Goal: Task Accomplishment & Management: Complete application form

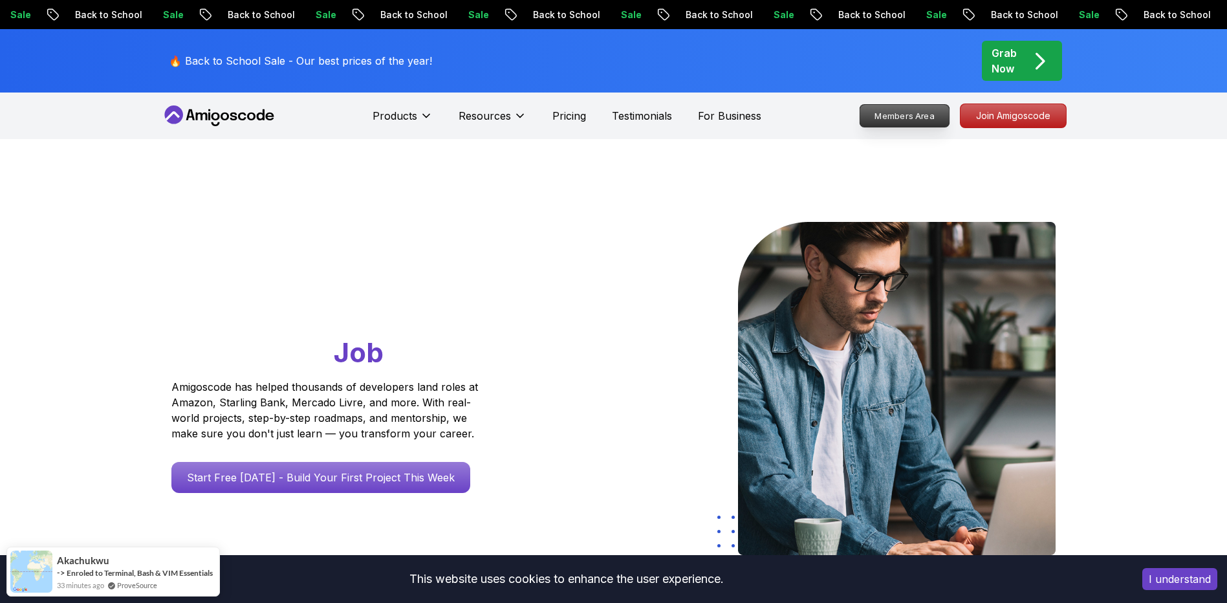
click at [910, 121] on p "Members Area" at bounding box center [904, 116] width 89 height 22
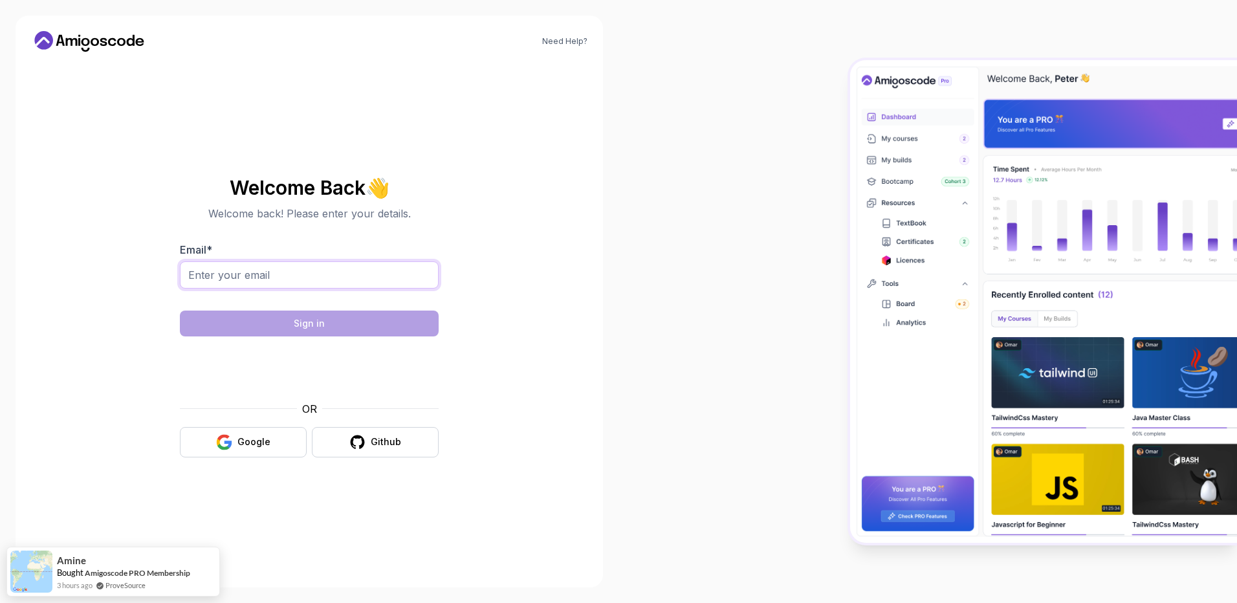
click at [256, 274] on input "Email *" at bounding box center [309, 274] width 259 height 27
type input "ajcamelfox@gmail.com"
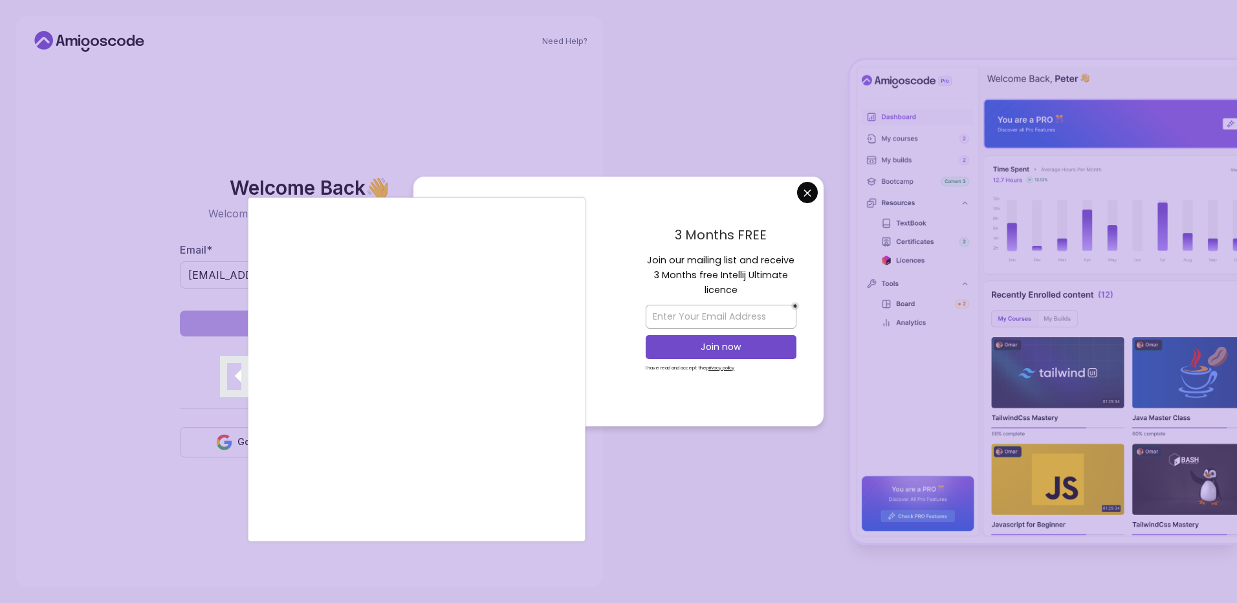
click at [803, 190] on div at bounding box center [618, 301] width 1237 height 603
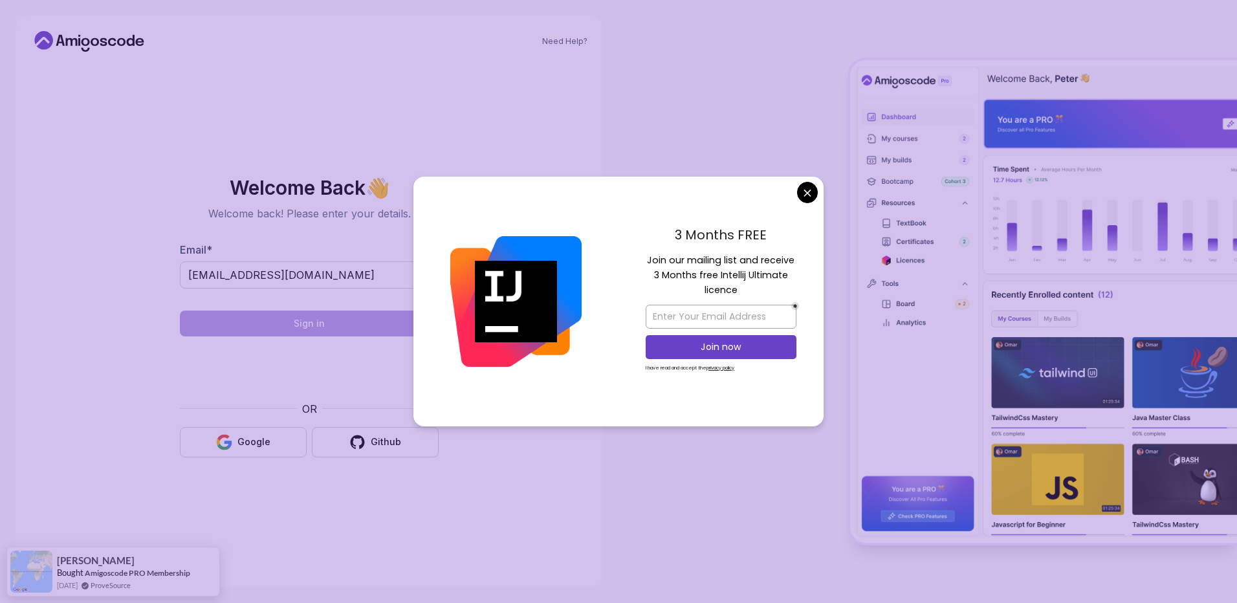
click at [806, 194] on body "Need Help? Welcome Back 👋 Welcome back! Please enter your details. Email * ajca…" at bounding box center [618, 301] width 1237 height 603
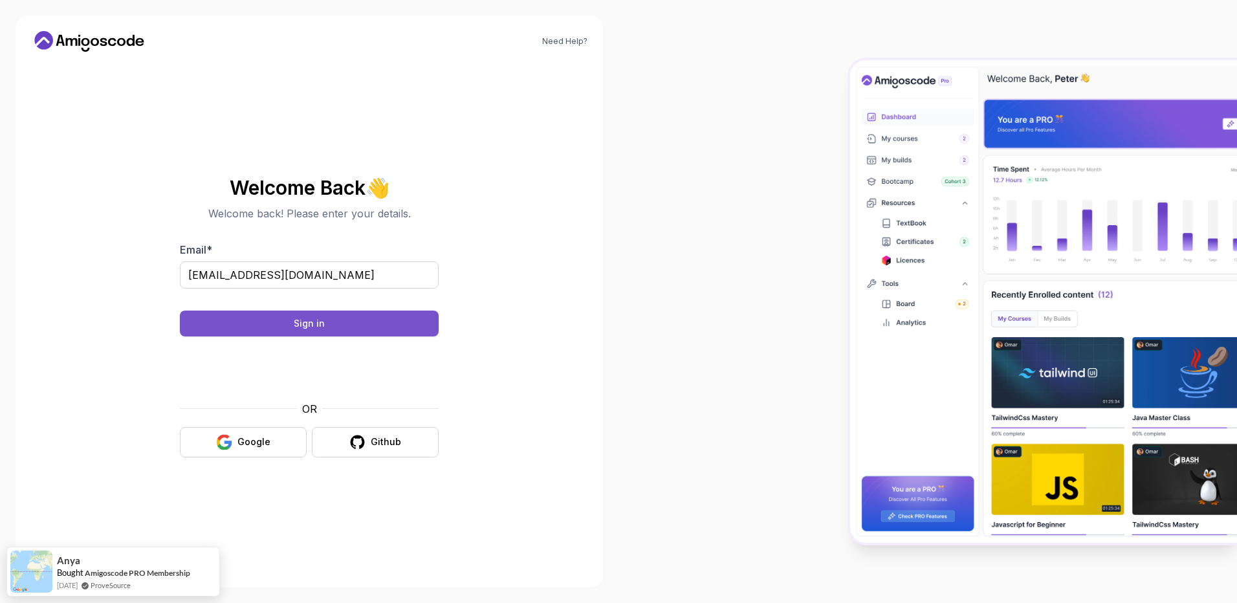
click at [334, 323] on button "Sign in" at bounding box center [309, 323] width 259 height 26
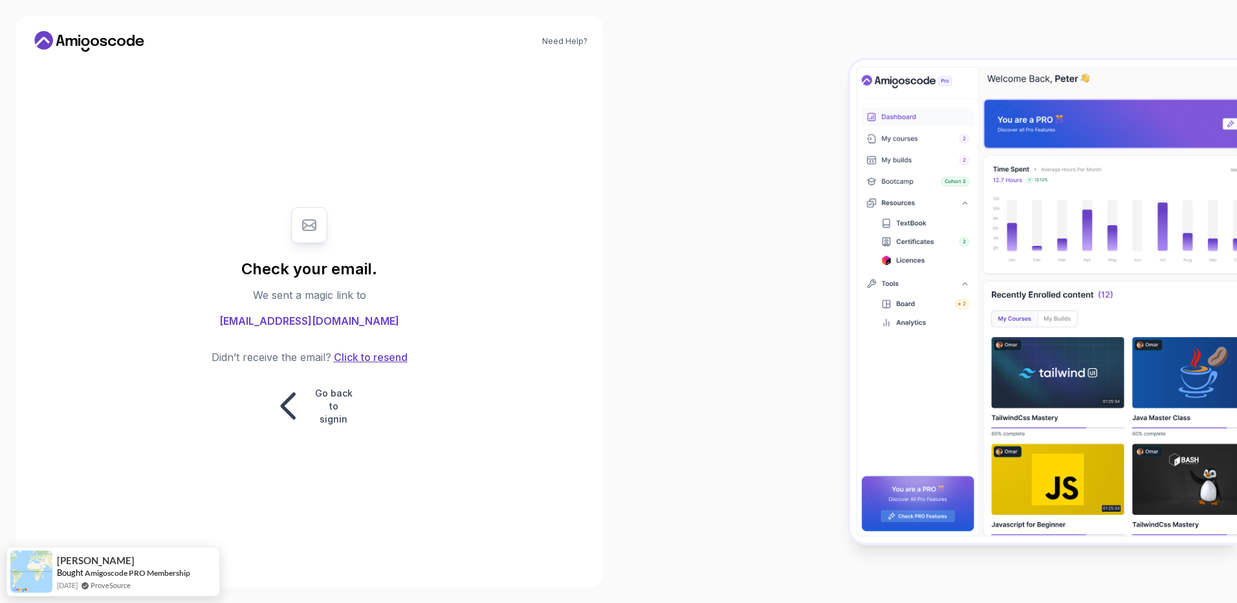
click at [388, 361] on button "Click to resend" at bounding box center [369, 357] width 76 height 16
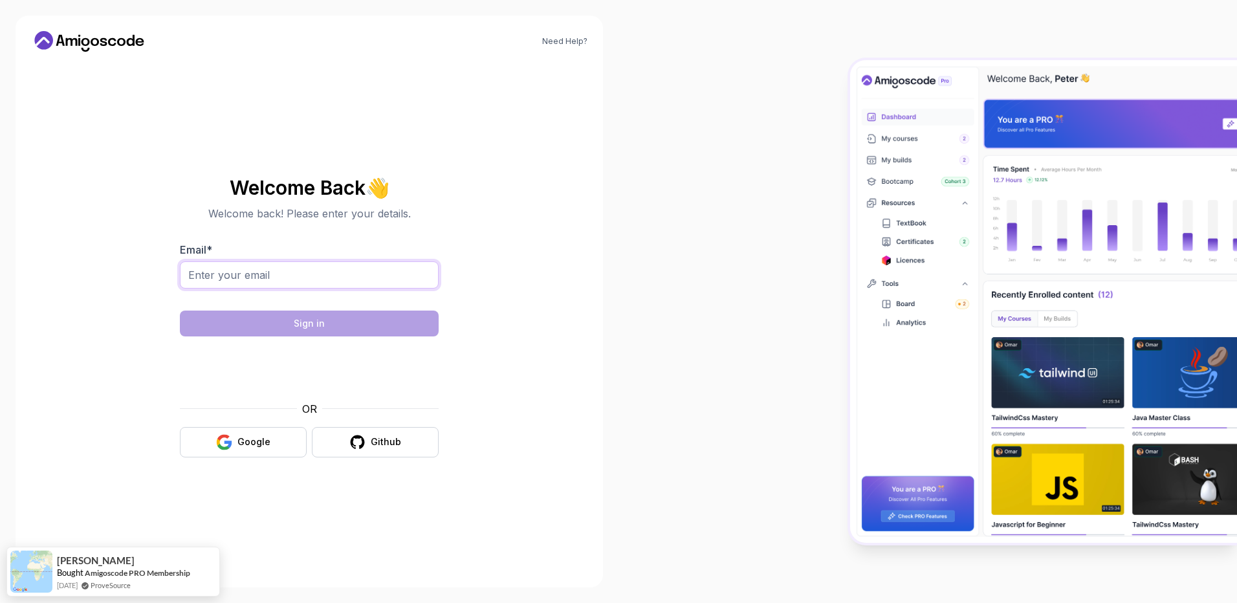
click at [244, 270] on input "Email *" at bounding box center [309, 274] width 259 height 27
click at [621, 311] on div at bounding box center [927, 301] width 618 height 603
click at [243, 447] on div "Google" at bounding box center [253, 441] width 33 height 13
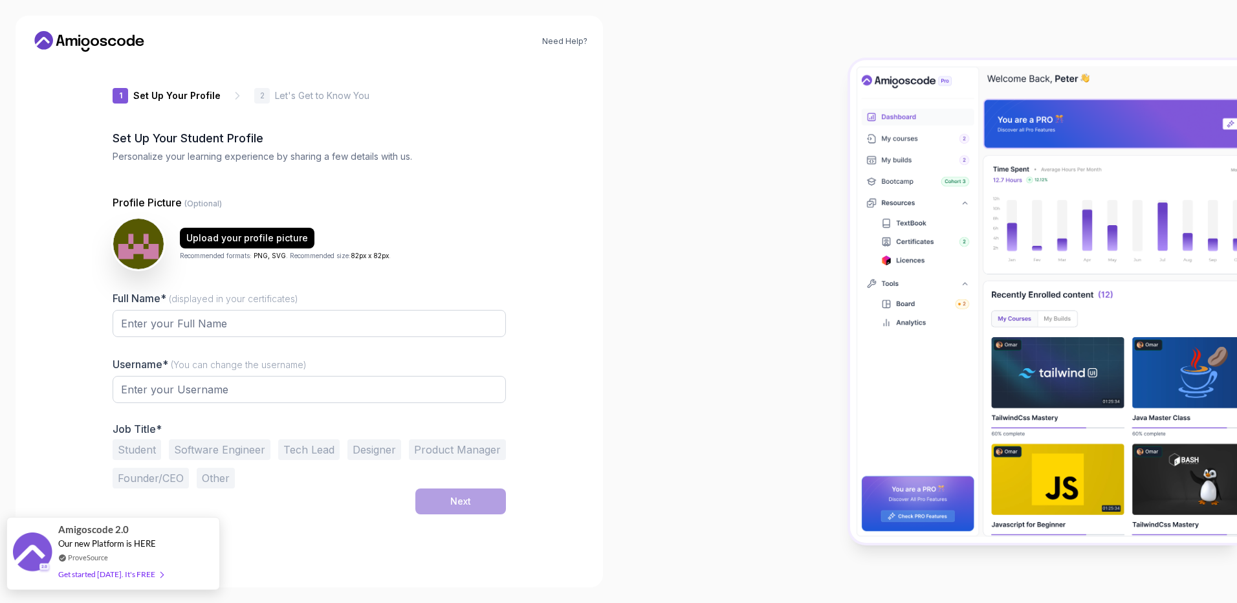
type input "loftydeerab6d2"
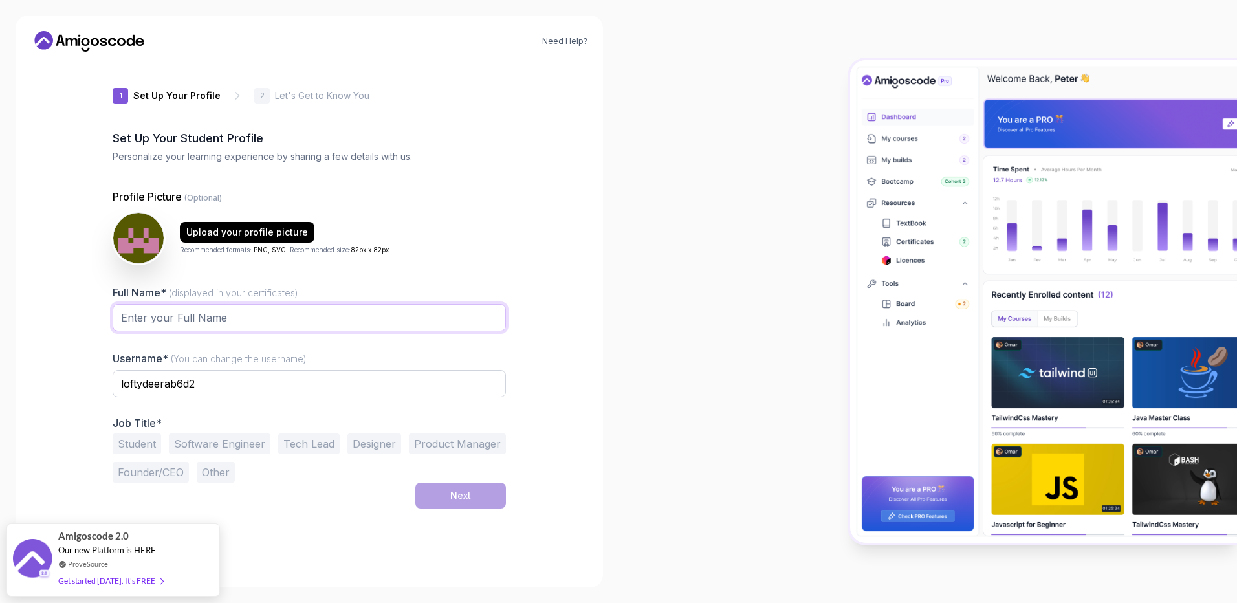
click at [164, 320] on input "Full Name* (displayed in your certificates)" at bounding box center [309, 317] width 393 height 27
type input "[PERSON_NAME]"
drag, startPoint x: 213, startPoint y: 376, endPoint x: 94, endPoint y: 380, distance: 119.1
click at [94, 380] on div "1 Set Up Your Profile 1 Set Up Your Profile 2 Let's Get to Know You Set Up Your…" at bounding box center [309, 317] width 435 height 510
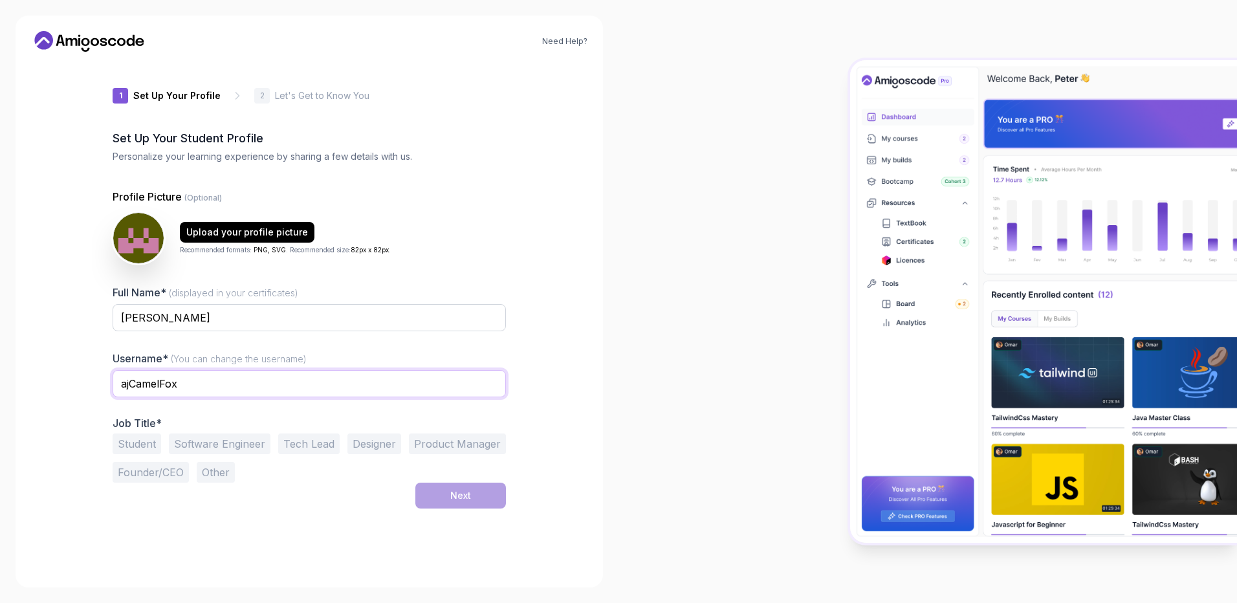
type input "ajCamelFox"
click at [365, 475] on div "Student Software Engineer Tech Lead Designer Product Manager Founder/CEO Other" at bounding box center [309, 457] width 393 height 49
click at [265, 446] on button "Software Engineer" at bounding box center [220, 443] width 102 height 21
click at [133, 384] on input "ajCamelFox" at bounding box center [309, 383] width 393 height 27
click at [463, 495] on div "Next" at bounding box center [460, 495] width 21 height 13
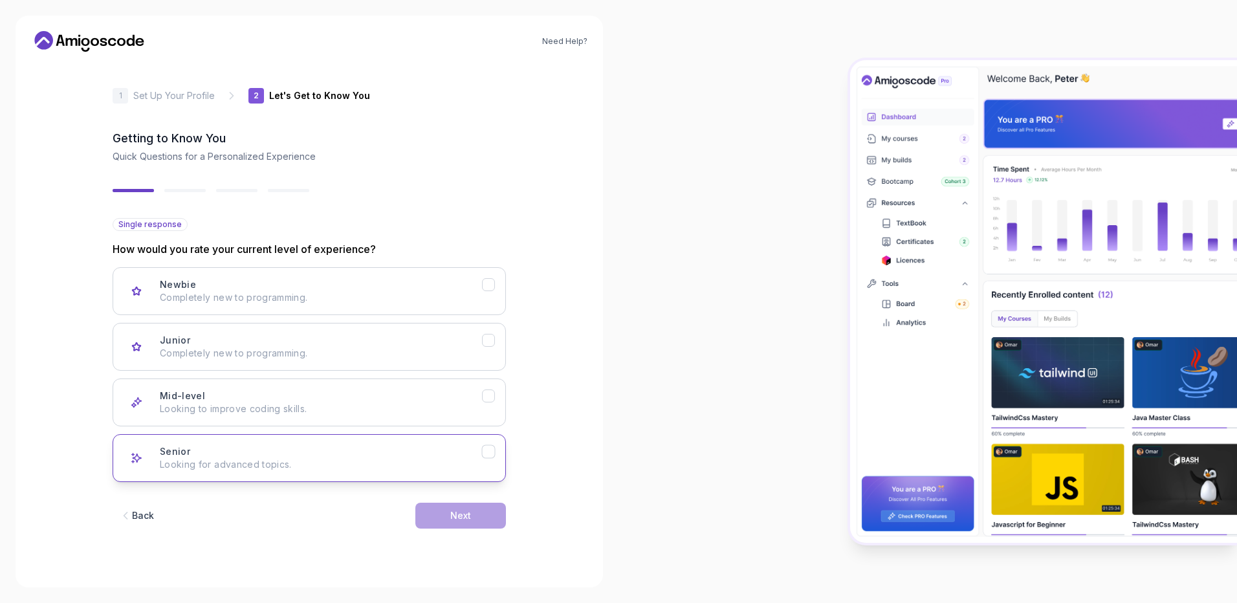
click at [304, 460] on p "Looking for advanced topics." at bounding box center [321, 464] width 322 height 13
click at [455, 521] on div "Next" at bounding box center [460, 515] width 21 height 13
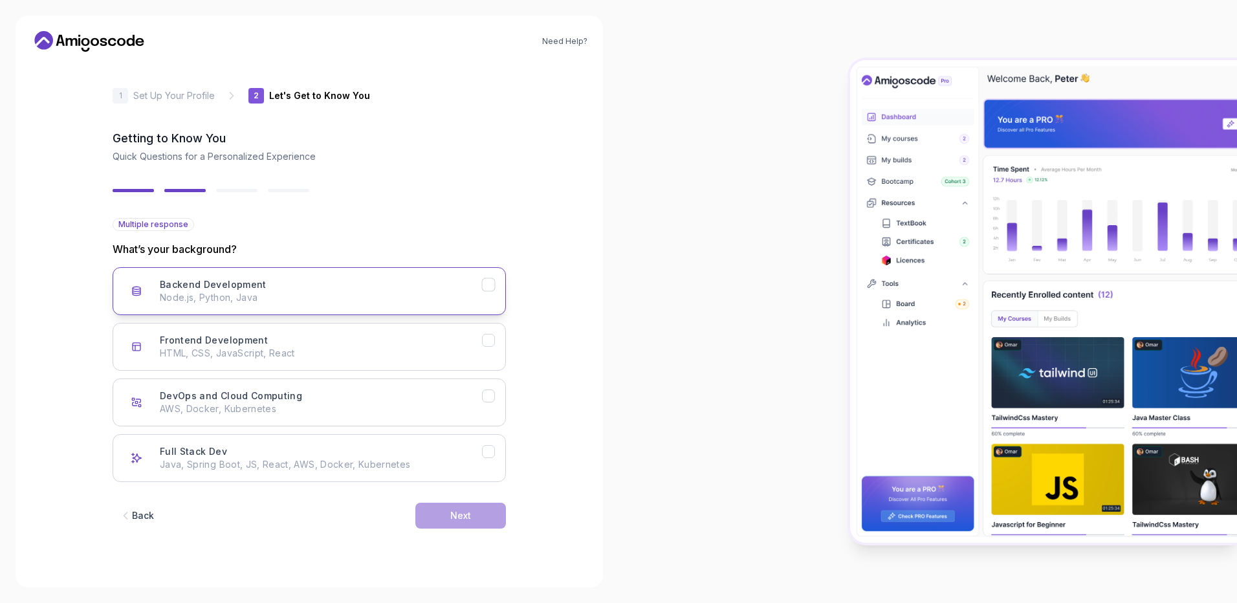
click at [304, 281] on div "Backend Development Node.js, Python, Java" at bounding box center [321, 291] width 322 height 26
click at [250, 464] on p "Java, Spring Boot, JS, React, AWS, Docker, Kubernetes" at bounding box center [321, 464] width 322 height 13
click at [475, 520] on button "Next" at bounding box center [460, 516] width 91 height 26
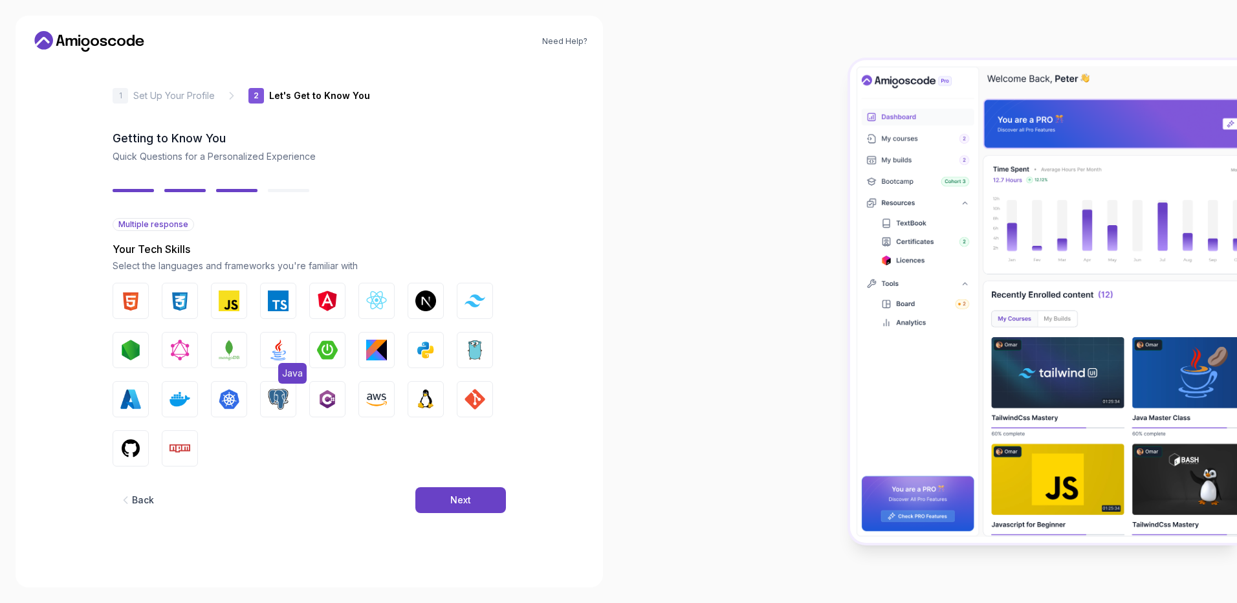
click at [274, 345] on img "button" at bounding box center [278, 350] width 21 height 21
click at [320, 298] on img "button" at bounding box center [327, 300] width 21 height 21
click at [124, 302] on img "button" at bounding box center [130, 300] width 21 height 21
click at [189, 304] on img "button" at bounding box center [179, 300] width 21 height 21
click at [230, 308] on img "button" at bounding box center [229, 300] width 21 height 21
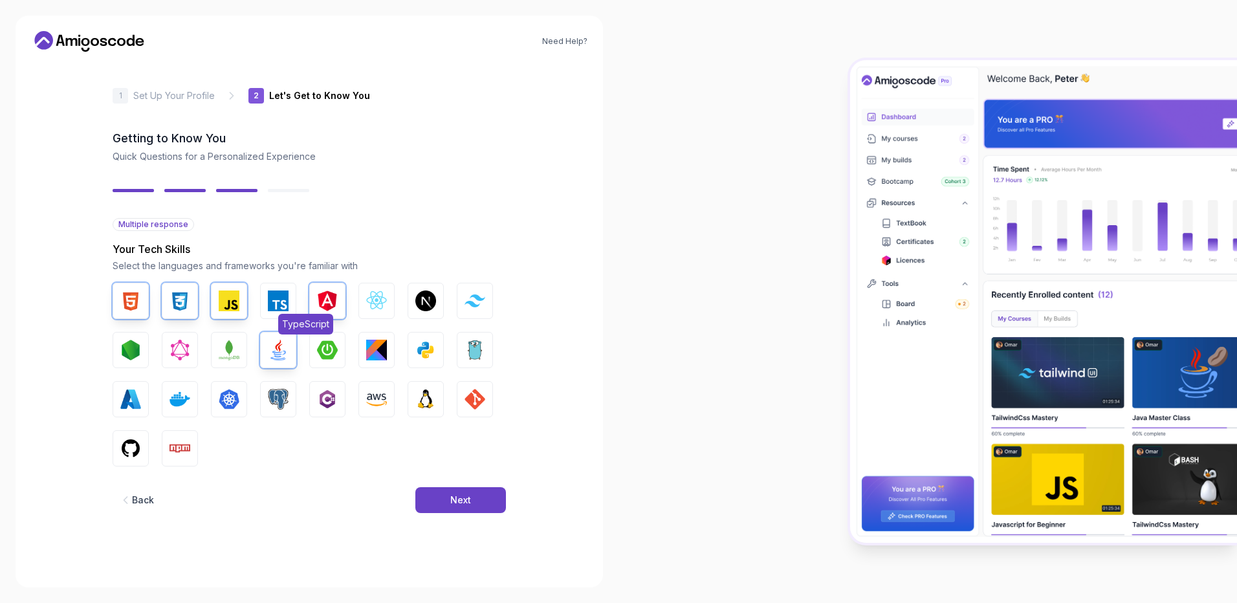
click at [274, 294] on img "button" at bounding box center [278, 300] width 21 height 21
drag, startPoint x: 382, startPoint y: 314, endPoint x: 372, endPoint y: 340, distance: 27.0
click at [381, 315] on span "React.js" at bounding box center [396, 324] width 41 height 21
drag, startPoint x: 325, startPoint y: 356, endPoint x: 317, endPoint y: 369, distance: 15.4
click at [326, 356] on img "button" at bounding box center [327, 350] width 21 height 21
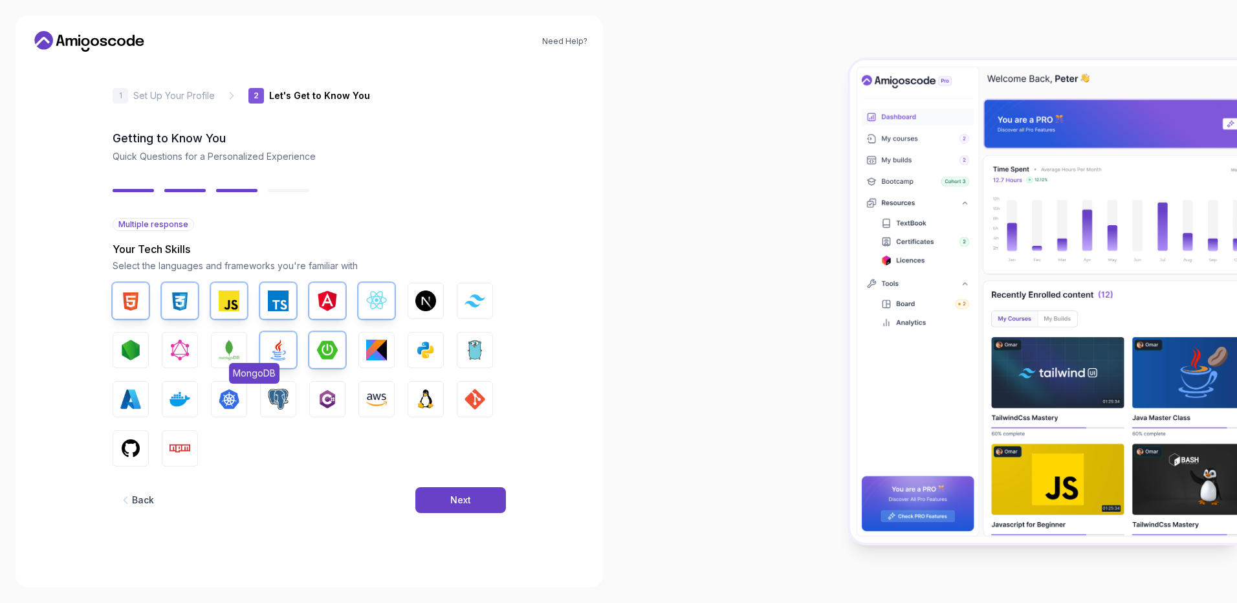
click at [230, 356] on img "button" at bounding box center [229, 350] width 21 height 21
click at [136, 400] on img "button" at bounding box center [130, 399] width 21 height 21
click at [180, 398] on img "button" at bounding box center [179, 399] width 21 height 21
click at [269, 393] on img "button" at bounding box center [278, 399] width 21 height 21
click at [336, 399] on img "button" at bounding box center [327, 399] width 21 height 21
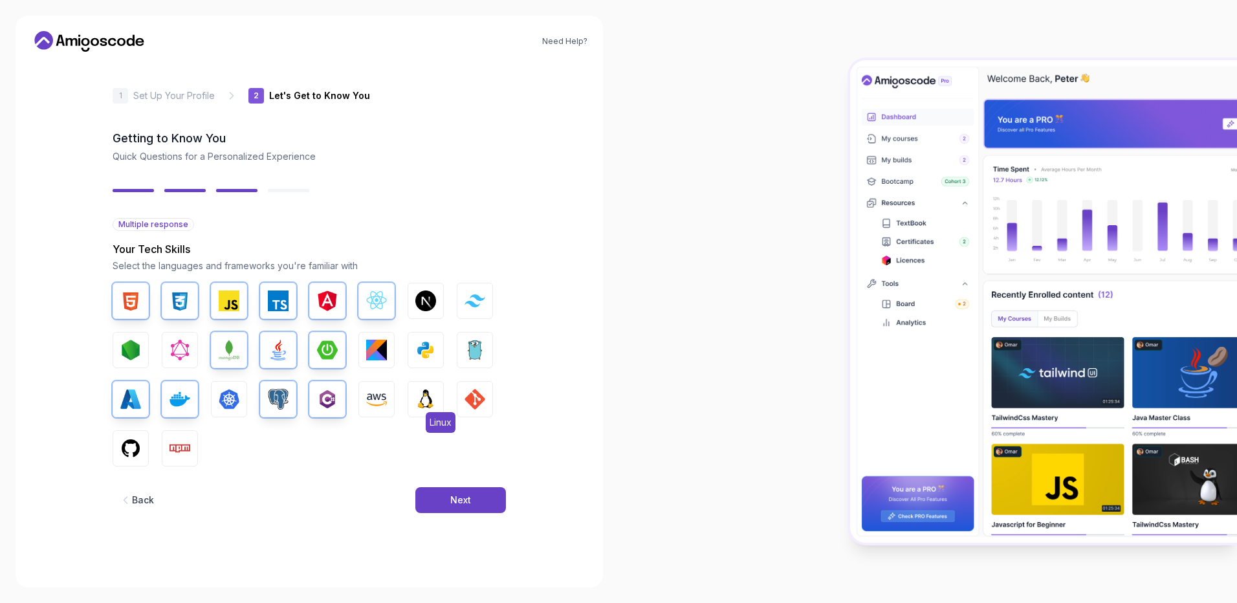
click at [434, 398] on img "button" at bounding box center [425, 399] width 21 height 21
click at [469, 393] on img "button" at bounding box center [474, 399] width 21 height 21
click at [366, 406] on img "button" at bounding box center [376, 399] width 21 height 21
click at [120, 448] on button "GitHub" at bounding box center [131, 448] width 36 height 36
click at [171, 449] on img "button" at bounding box center [179, 448] width 21 height 21
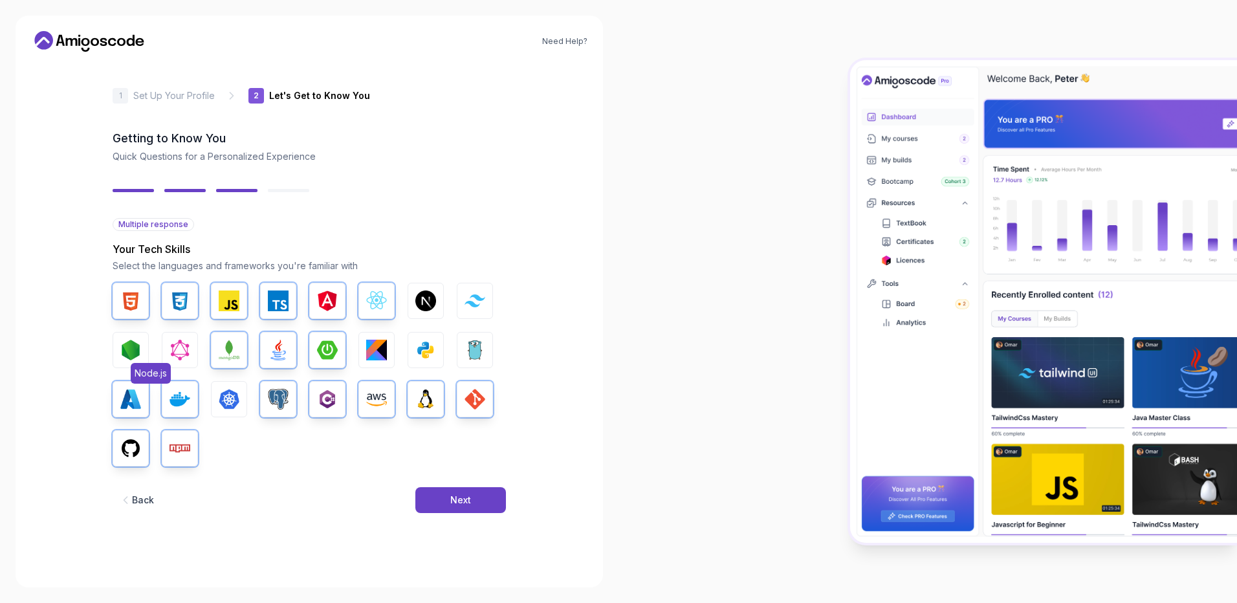
click at [129, 347] on img "button" at bounding box center [130, 350] width 21 height 21
click at [475, 301] on img "button" at bounding box center [474, 300] width 21 height 12
click at [485, 503] on button "Next" at bounding box center [460, 500] width 91 height 26
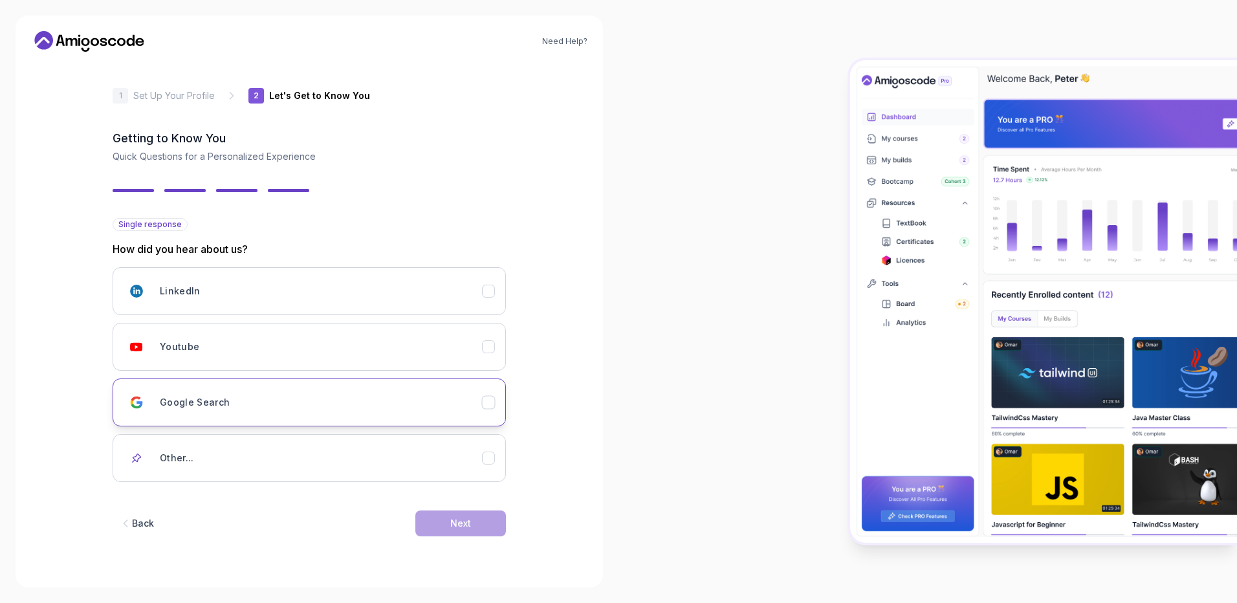
click at [396, 397] on div "Google Search" at bounding box center [321, 402] width 322 height 26
click at [451, 520] on div "Next" at bounding box center [460, 523] width 21 height 13
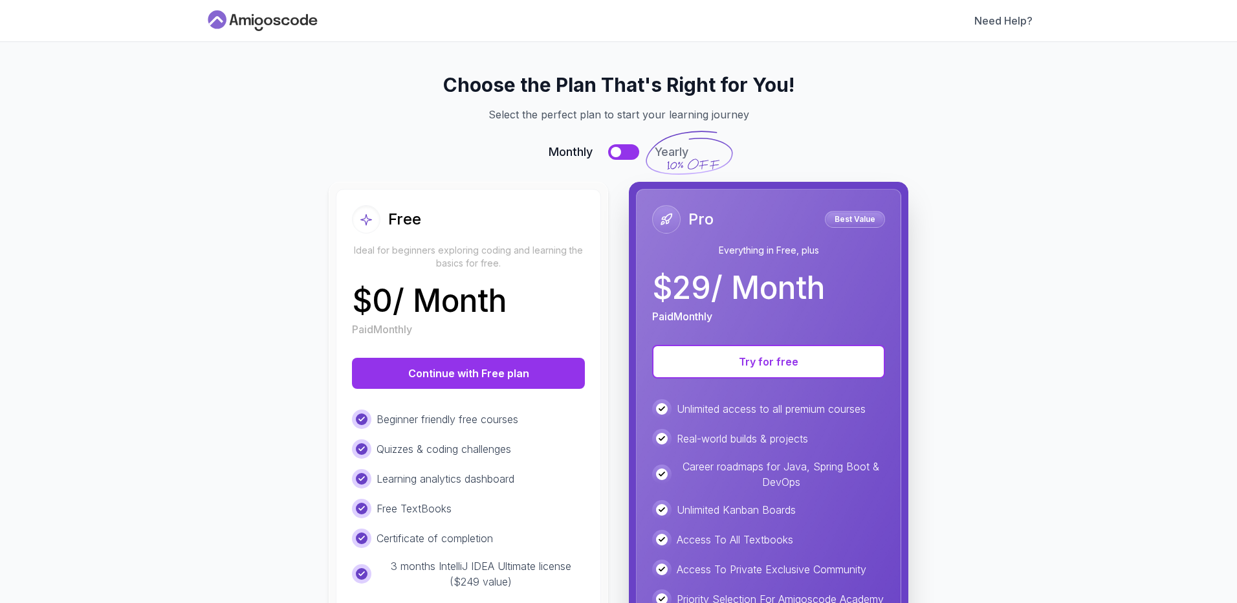
click at [262, 22] on icon at bounding box center [262, 20] width 116 height 21
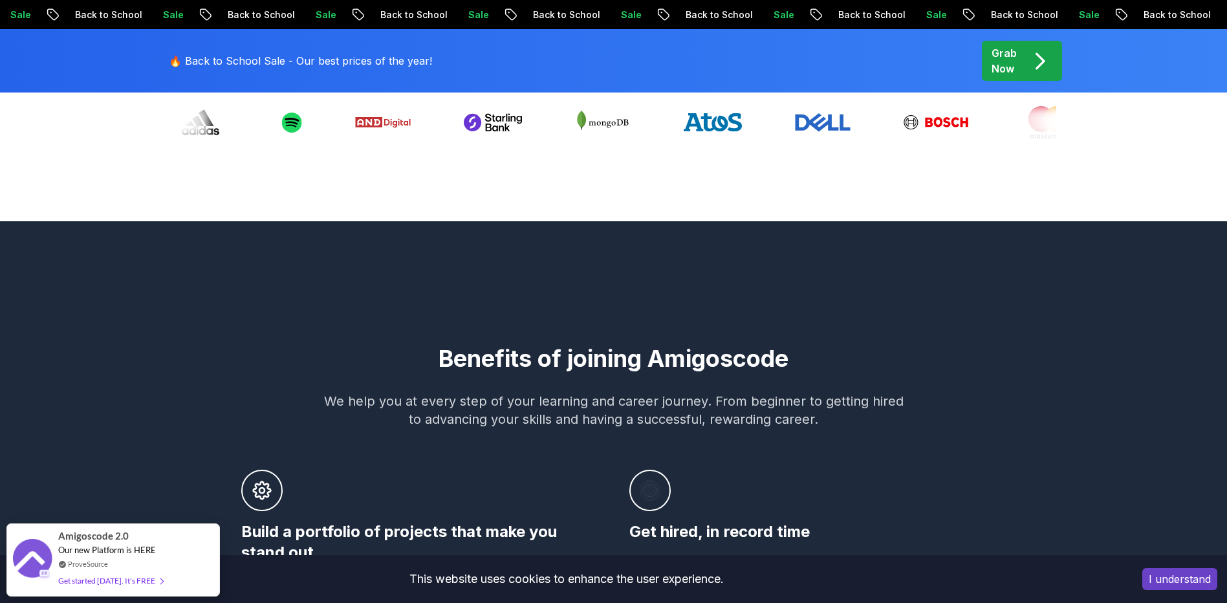
scroll to position [582, 0]
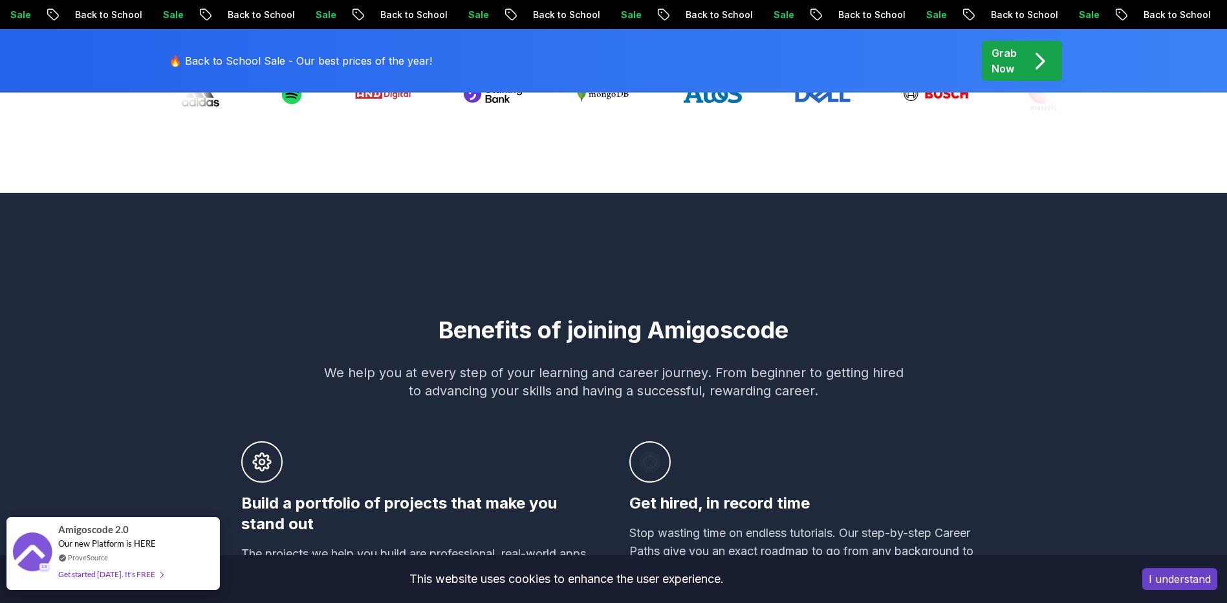
click at [114, 574] on div "Get started [DATE]. It's FREE" at bounding box center [110, 574] width 105 height 15
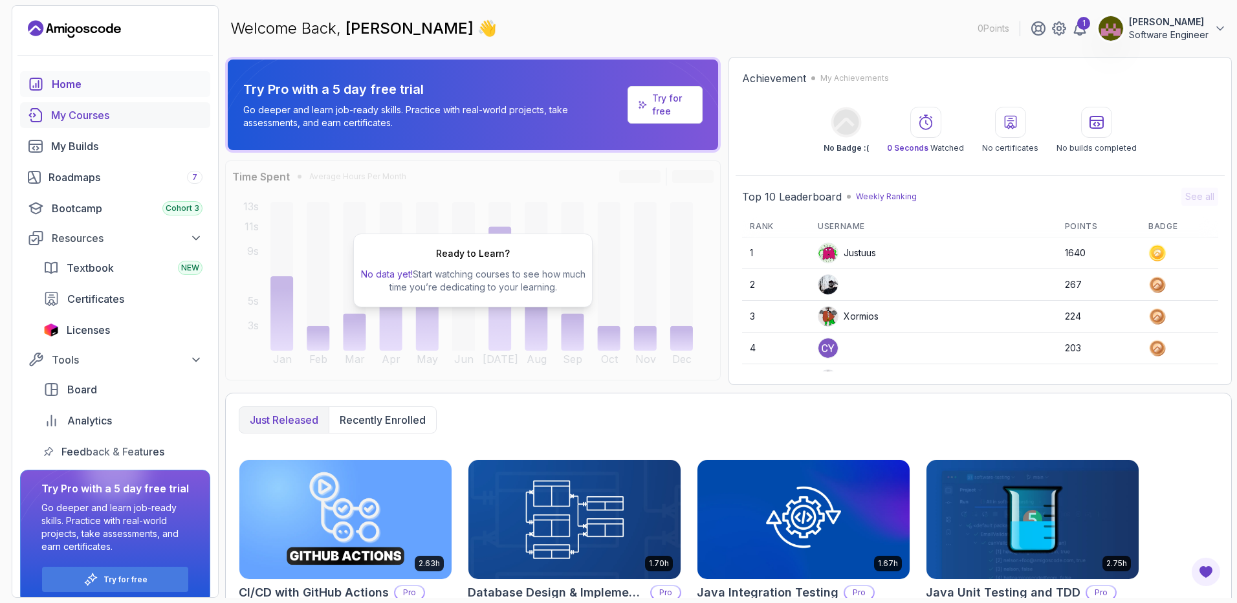
click at [86, 113] on div "My Courses" at bounding box center [126, 115] width 151 height 16
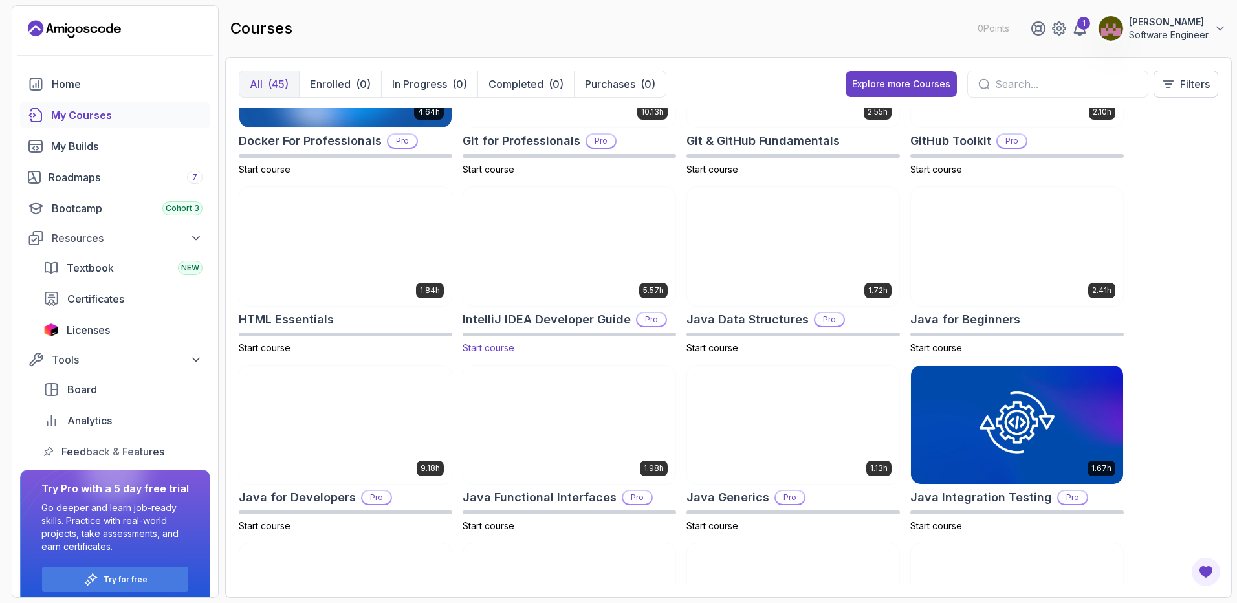
scroll to position [453, 0]
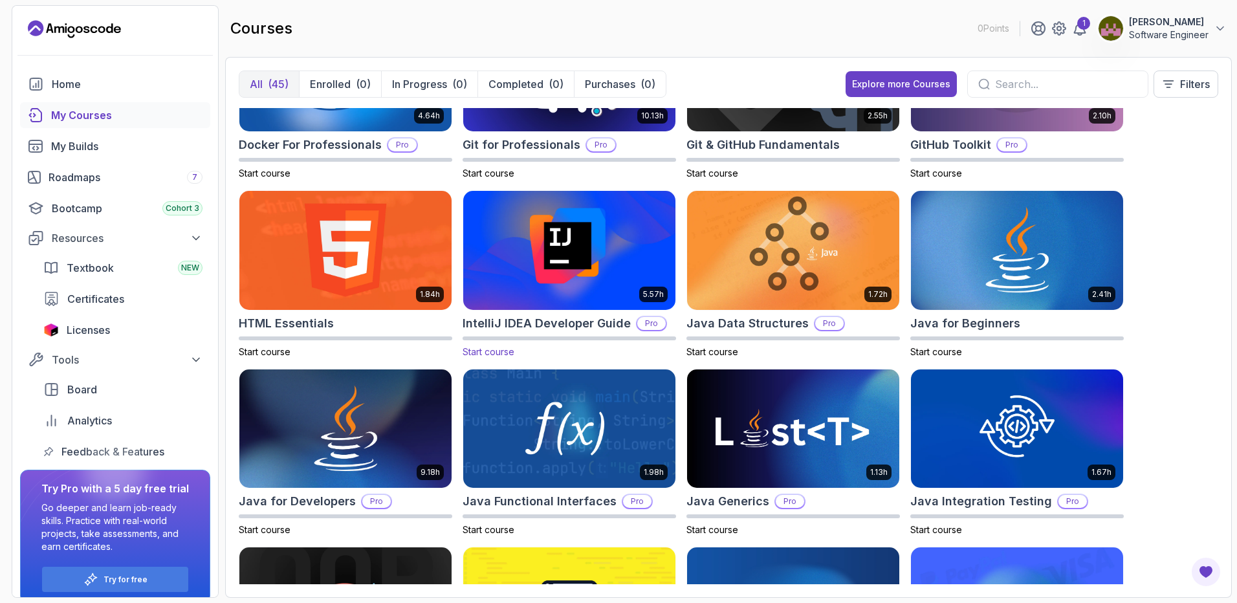
click at [572, 248] on img at bounding box center [569, 250] width 223 height 125
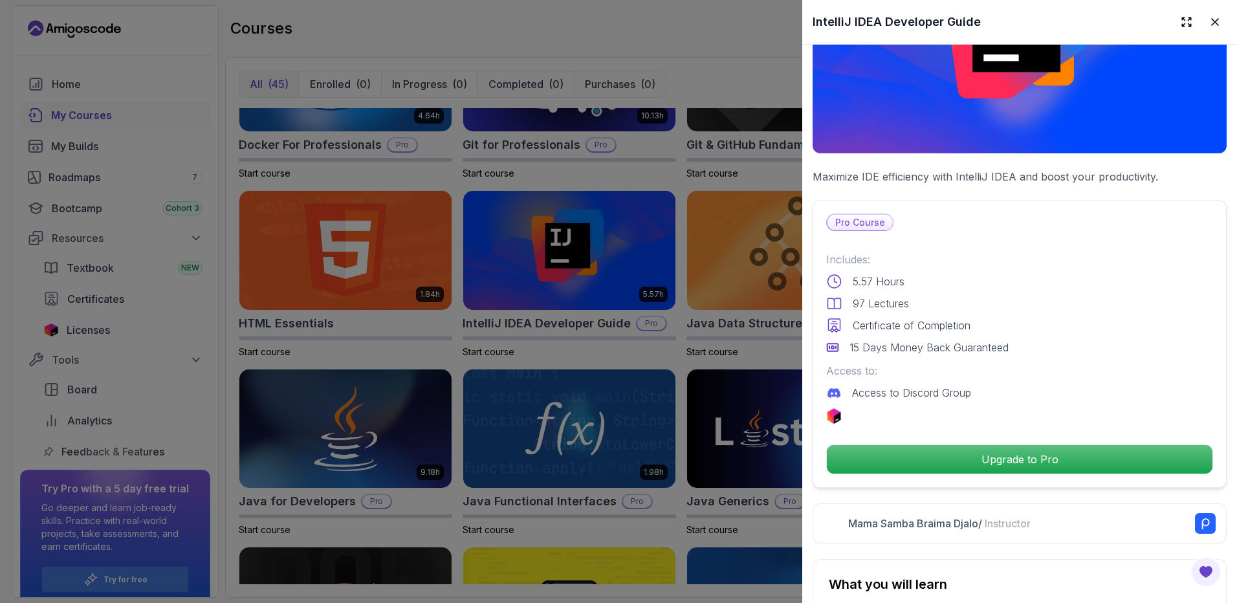
scroll to position [0, 0]
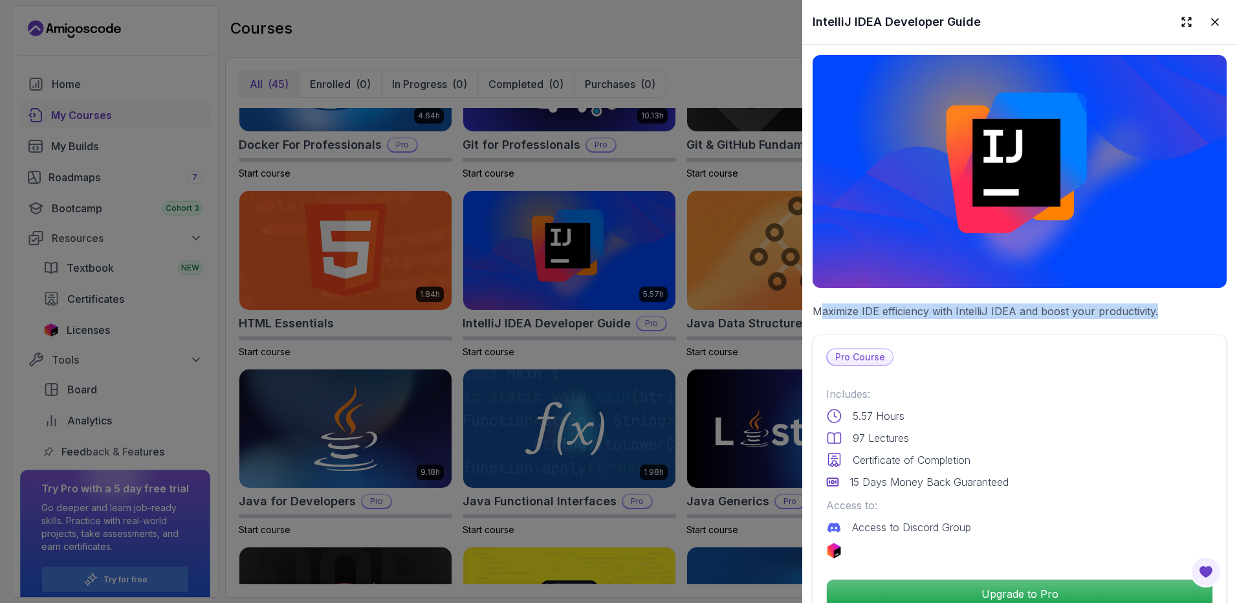
drag, startPoint x: 820, startPoint y: 303, endPoint x: 1203, endPoint y: 302, distance: 382.9
click at [1203, 303] on p "Maximize IDE efficiency with IntelliJ IDEA and boost your productivity." at bounding box center [1019, 311] width 414 height 16
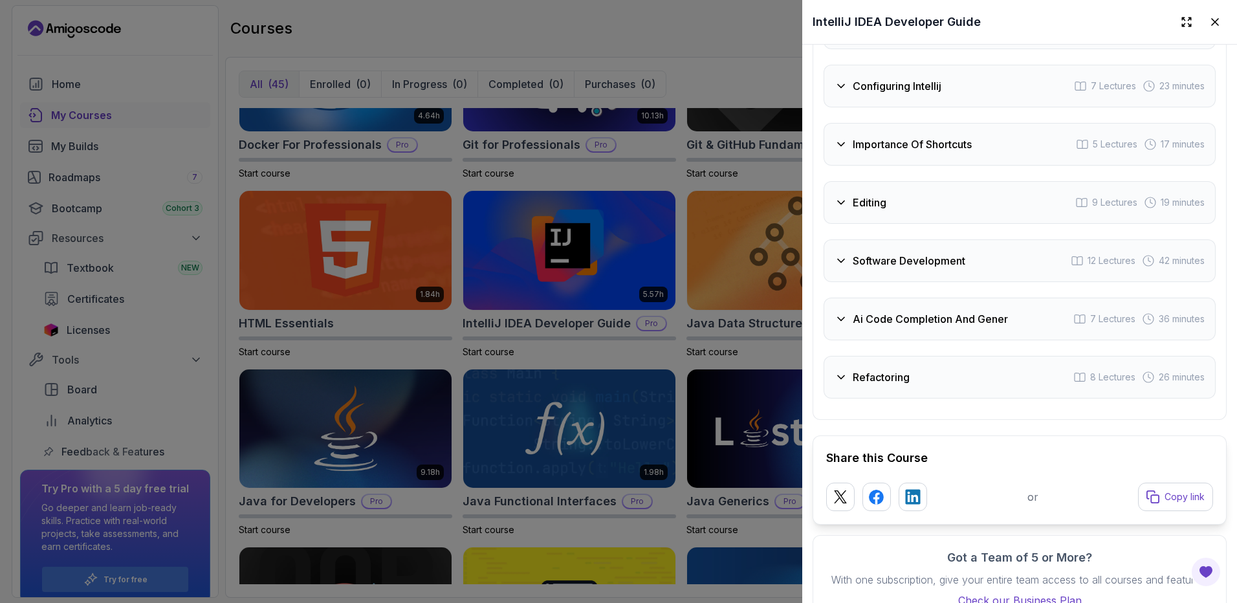
scroll to position [2652, 0]
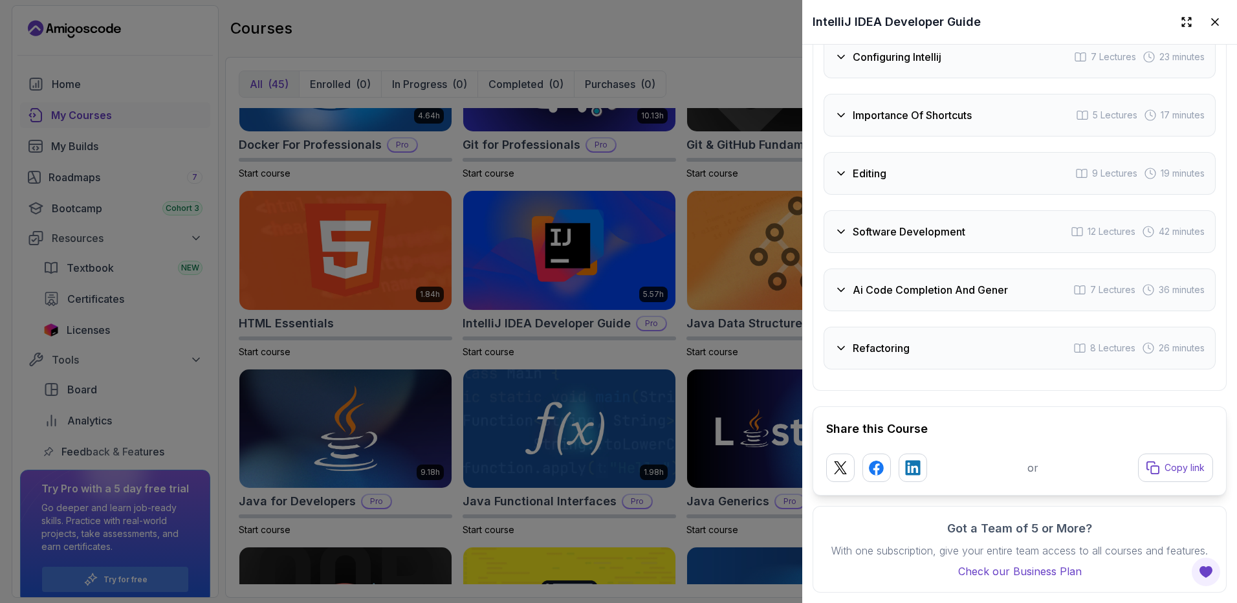
click at [837, 283] on icon at bounding box center [840, 289] width 13 height 13
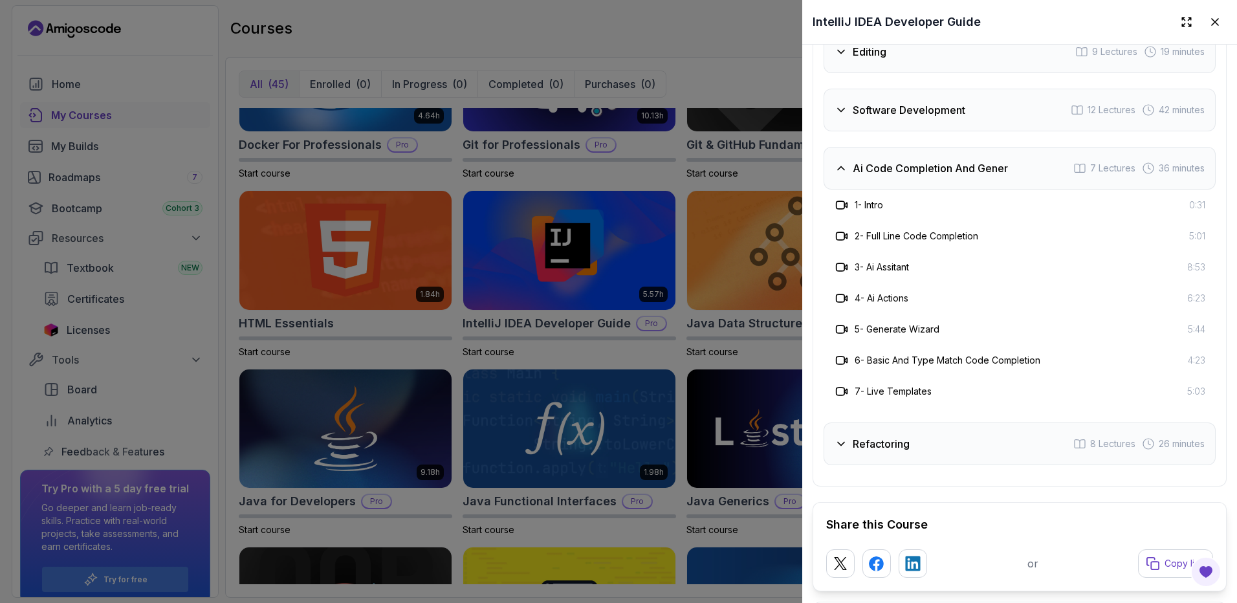
scroll to position [2559, 0]
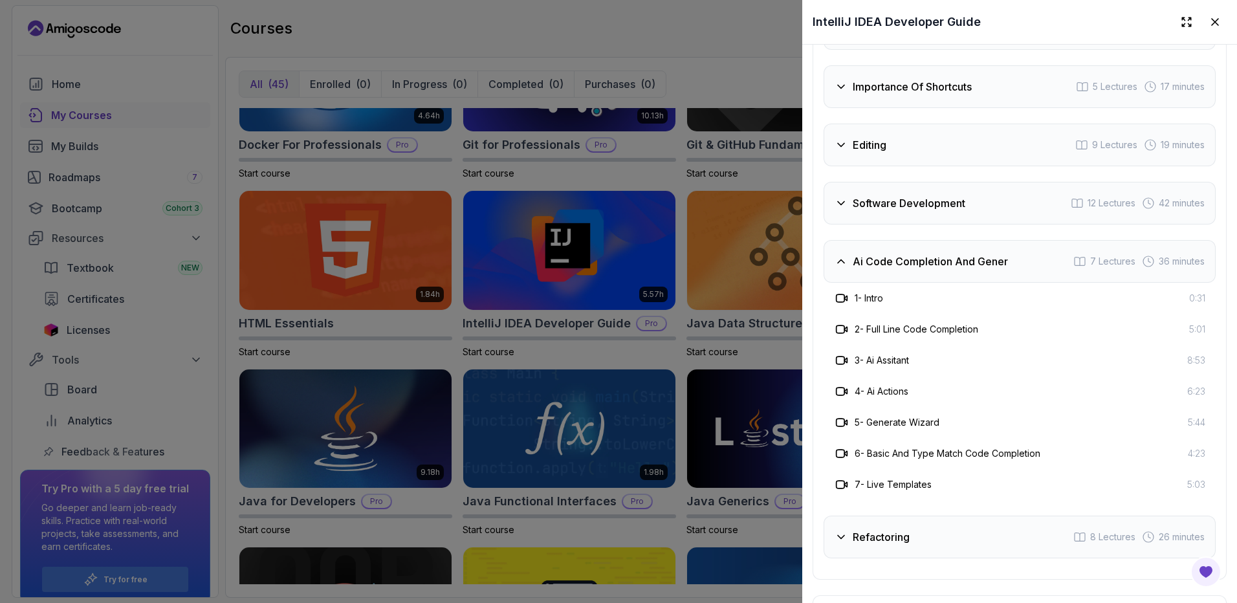
click at [838, 268] on icon at bounding box center [840, 261] width 13 height 13
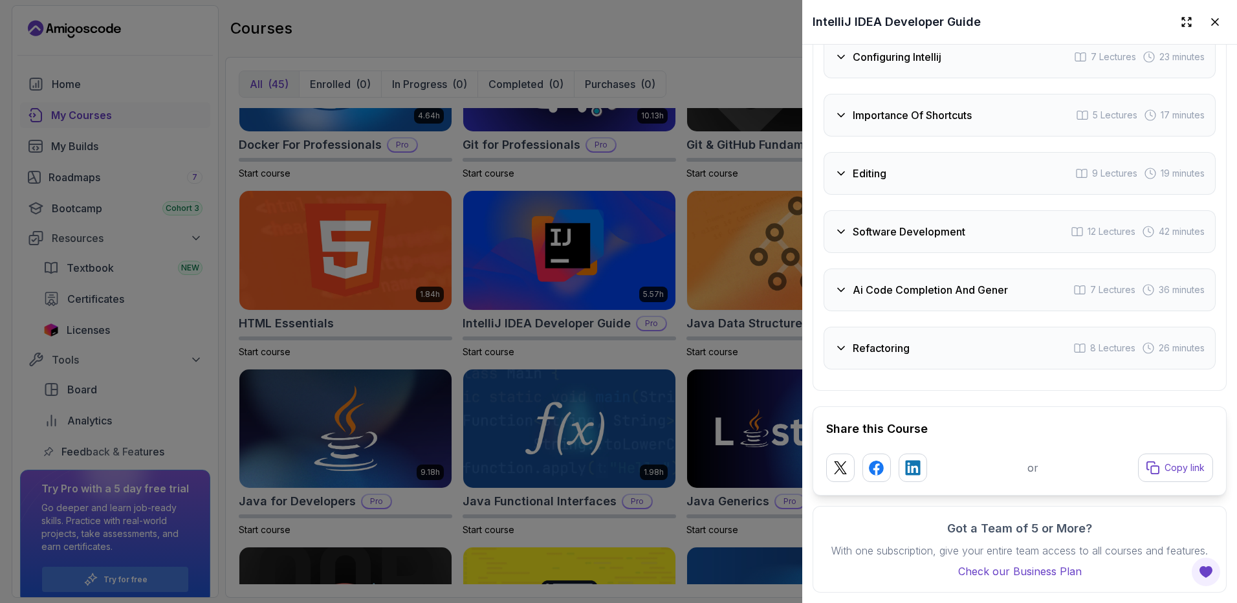
click at [842, 342] on icon at bounding box center [840, 348] width 13 height 13
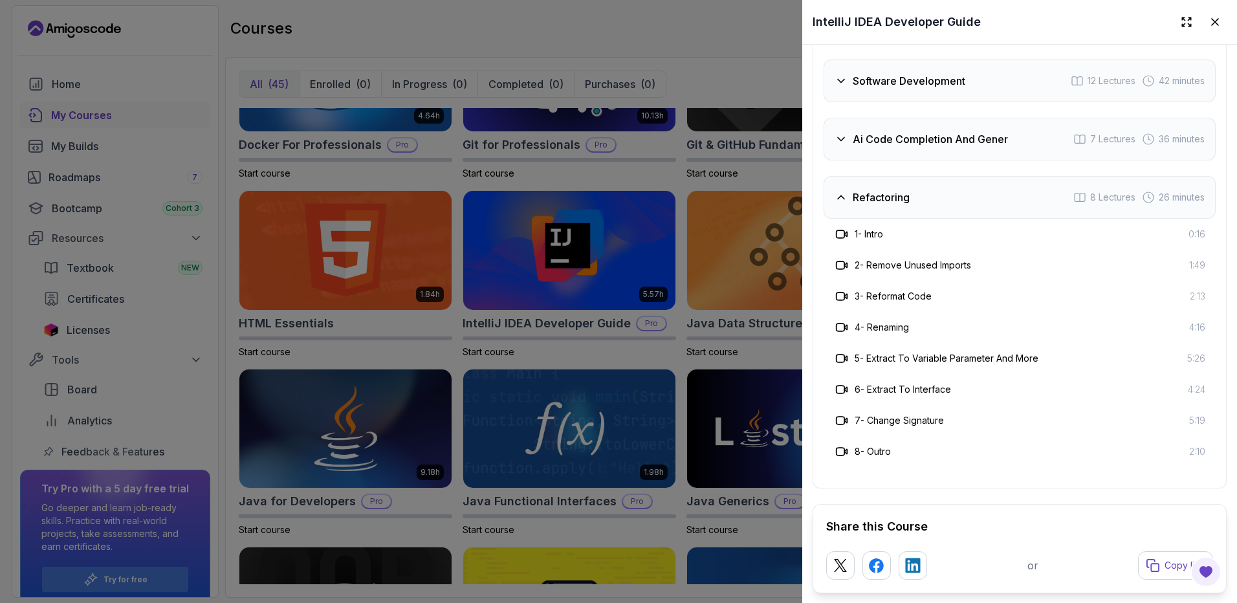
scroll to position [2753, 0]
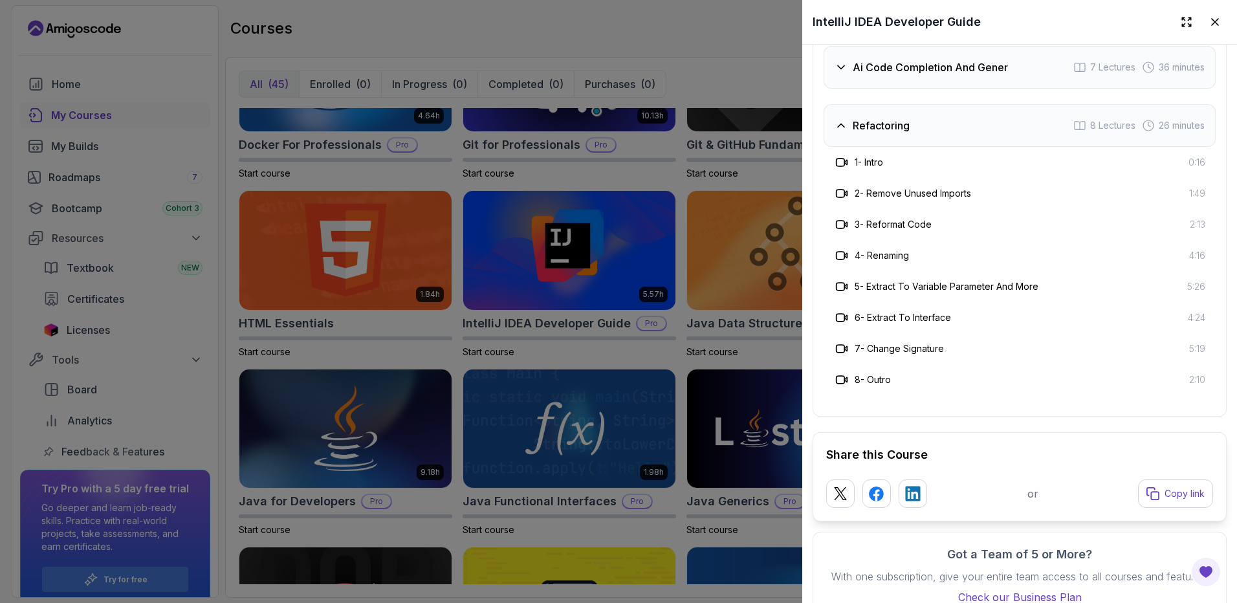
click at [837, 132] on icon at bounding box center [840, 125] width 13 height 13
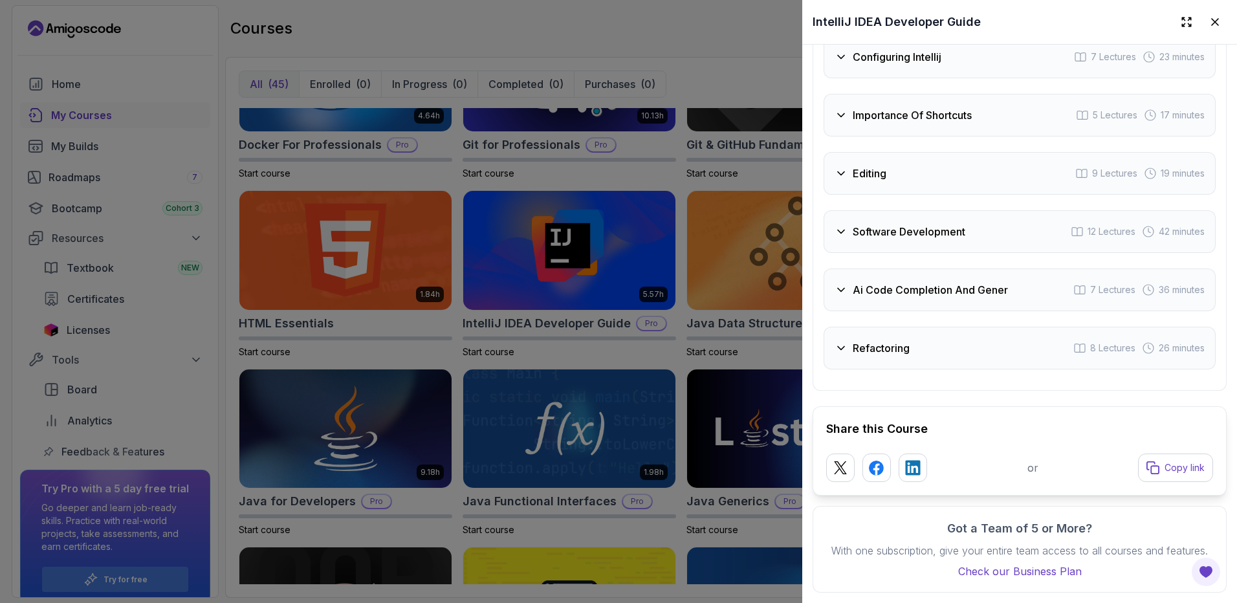
scroll to position [2559, 0]
drag, startPoint x: 1206, startPoint y: 25, endPoint x: 1198, endPoint y: 28, distance: 9.0
click at [1208, 25] on icon at bounding box center [1214, 22] width 13 height 13
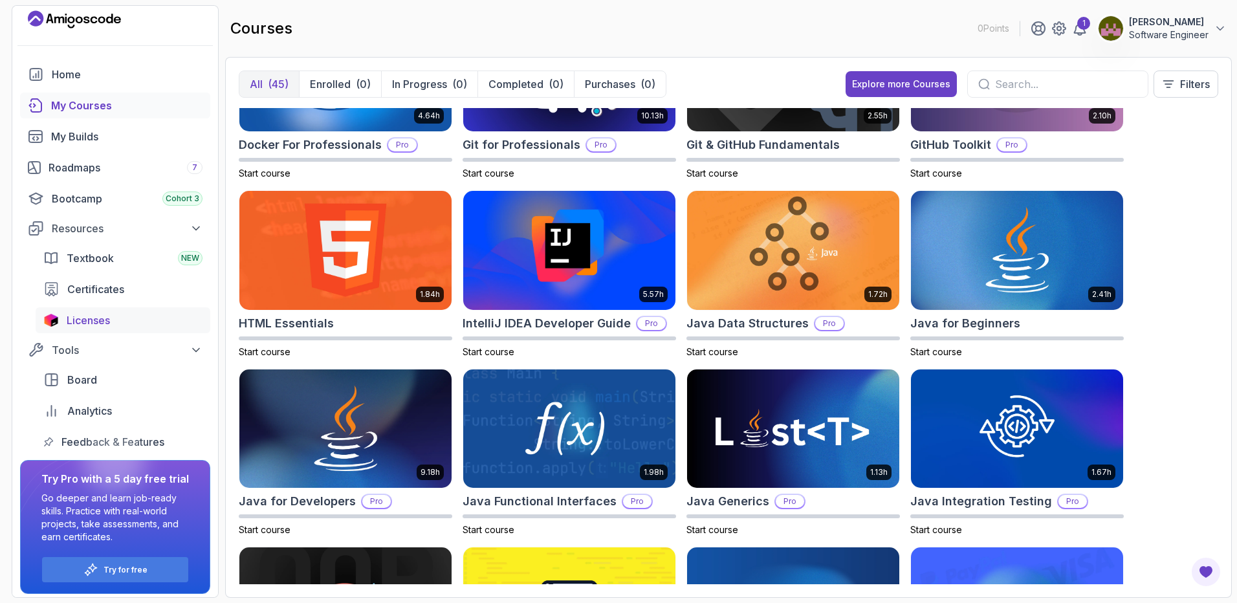
scroll to position [14, 0]
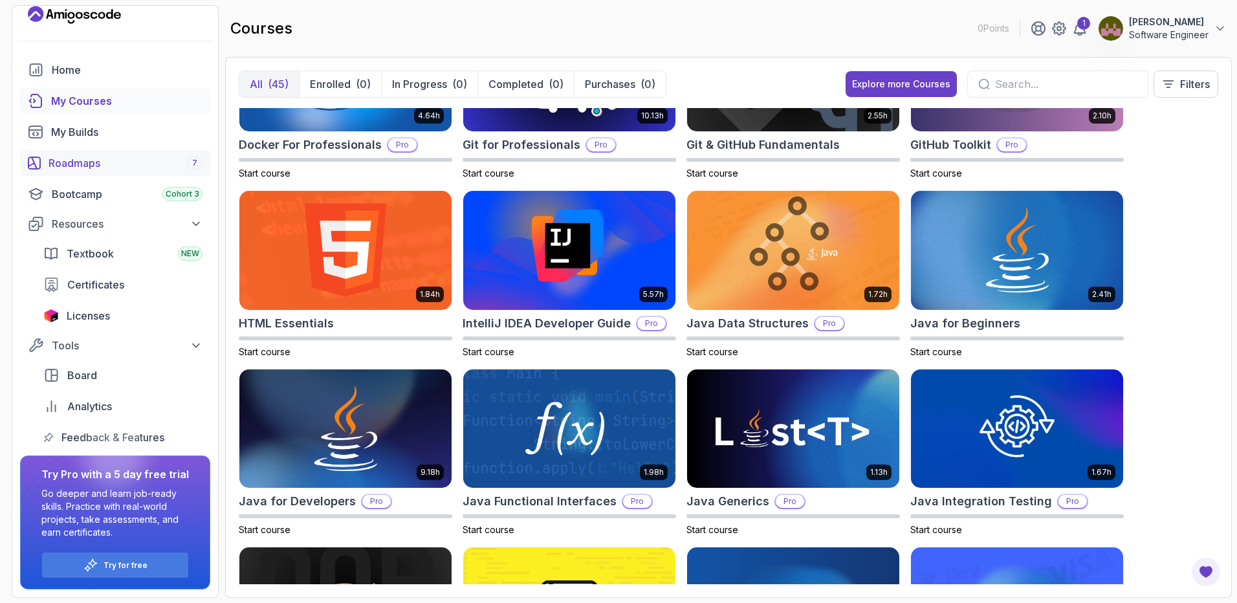
click at [102, 164] on div "Roadmaps 7" at bounding box center [126, 163] width 154 height 16
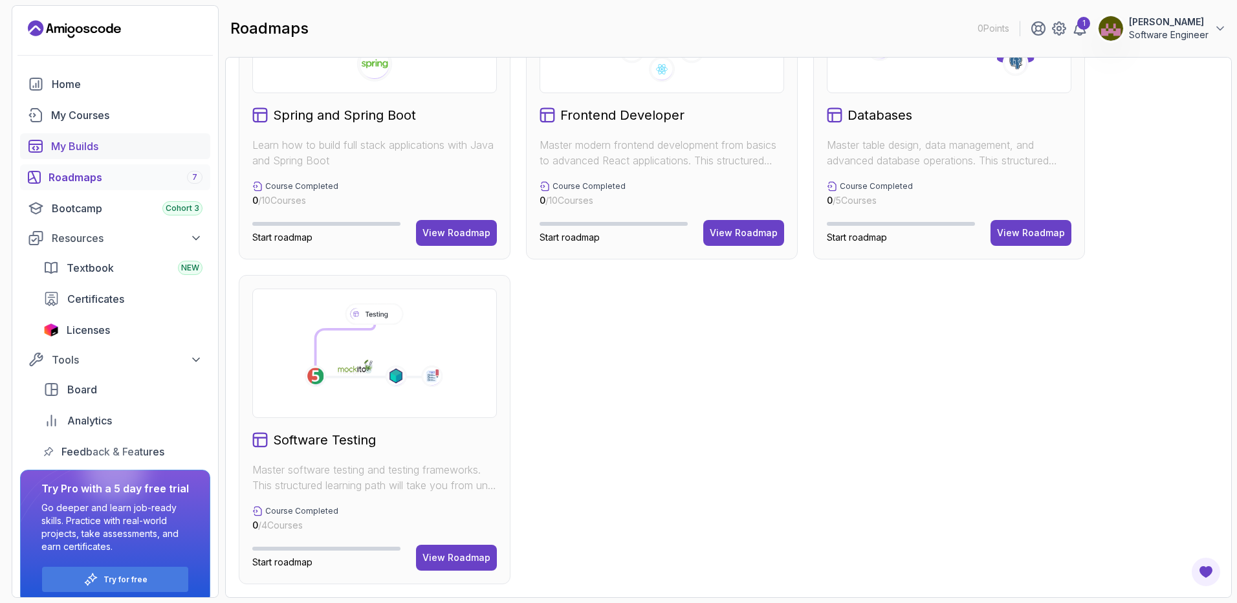
click at [52, 141] on div "My Builds" at bounding box center [126, 146] width 151 height 16
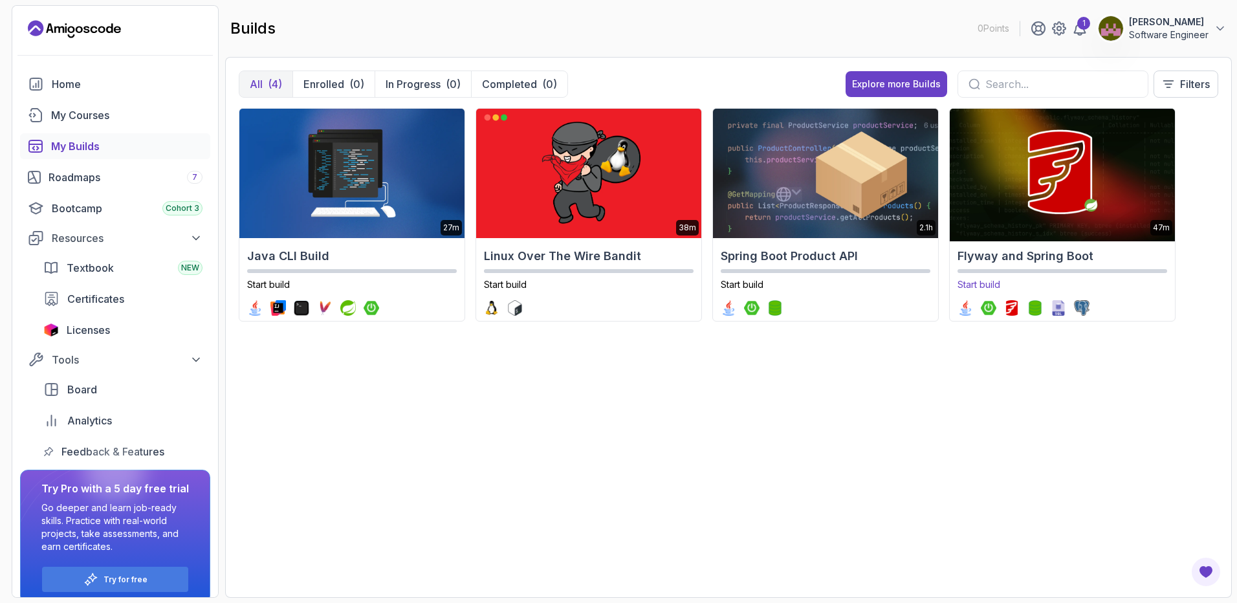
click at [1042, 221] on img at bounding box center [1062, 173] width 236 height 136
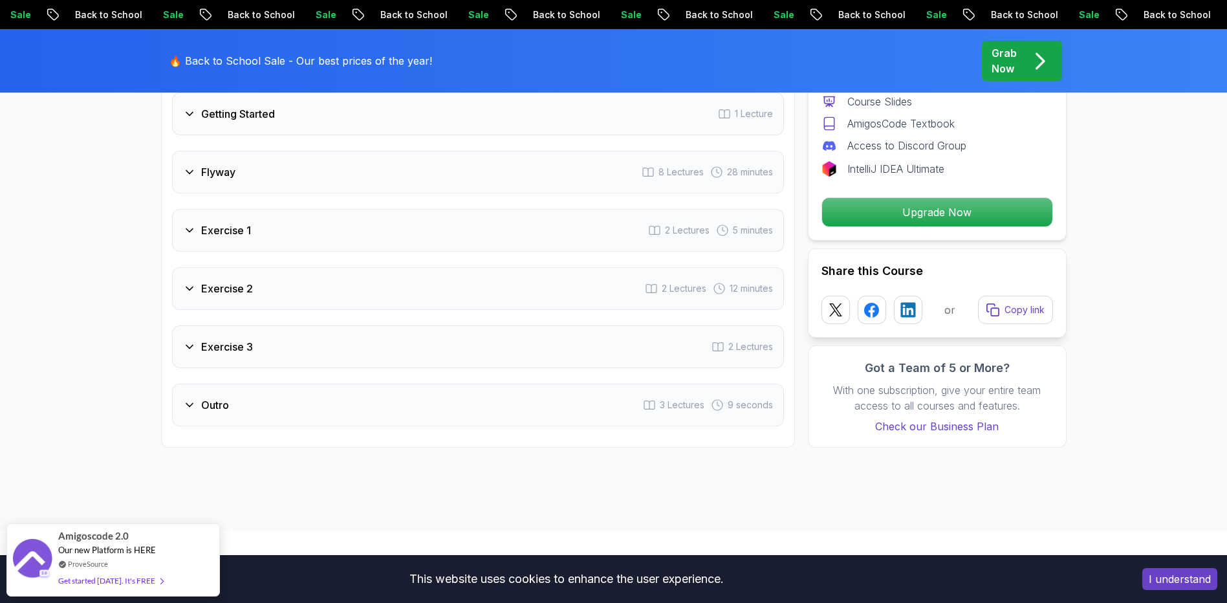
scroll to position [1811, 0]
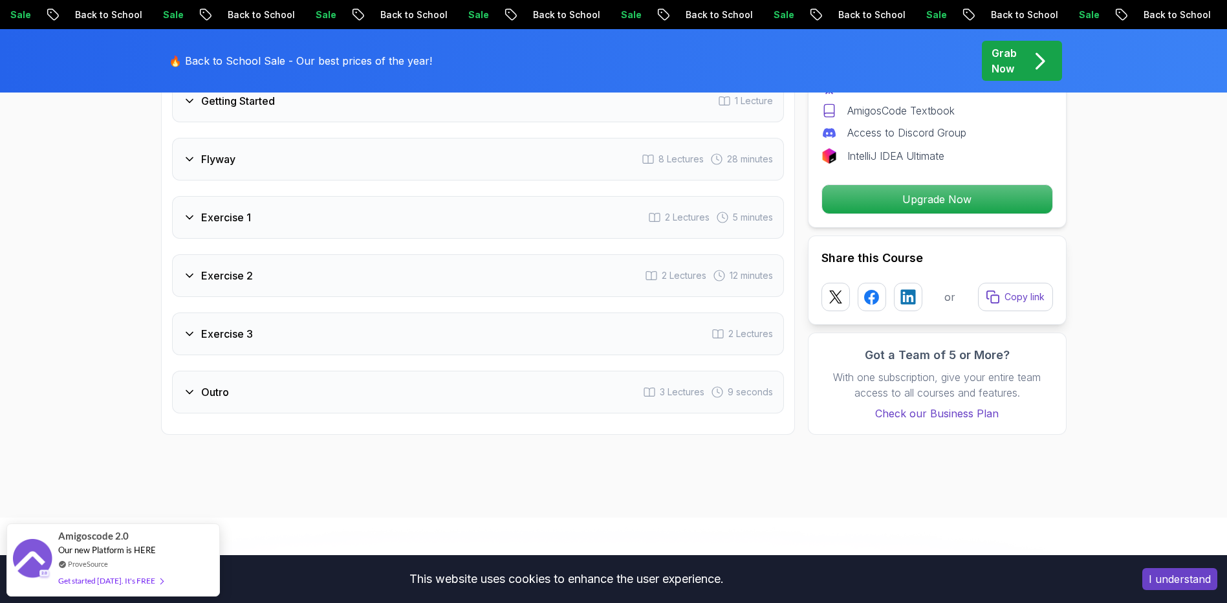
click at [197, 154] on div "Flyway" at bounding box center [209, 159] width 52 height 16
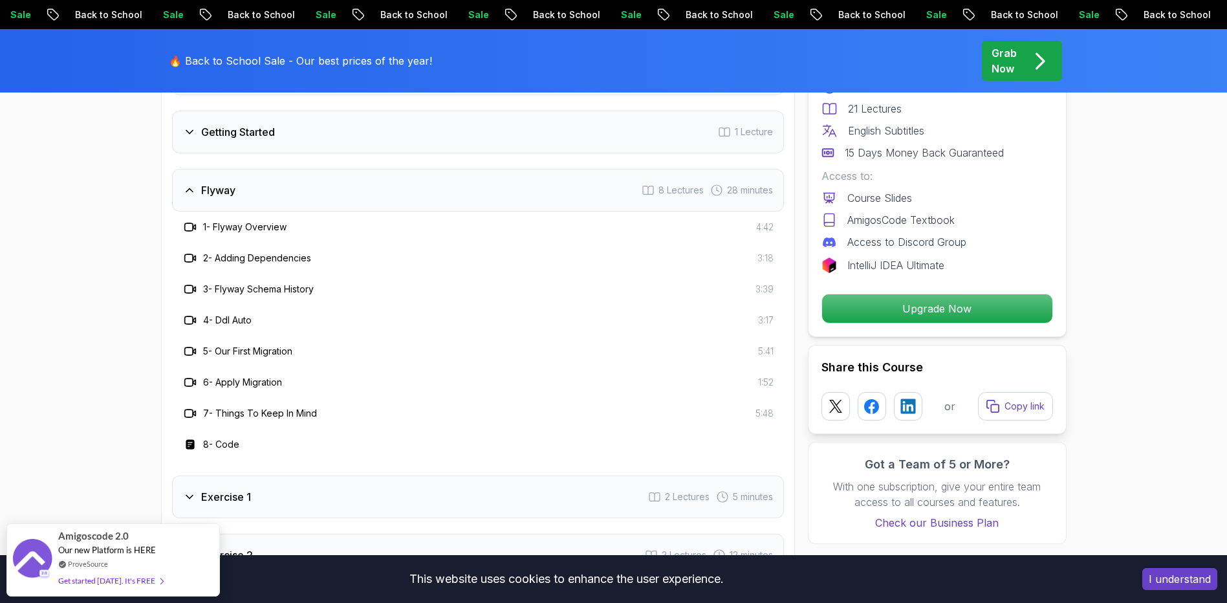
scroll to position [1682, 0]
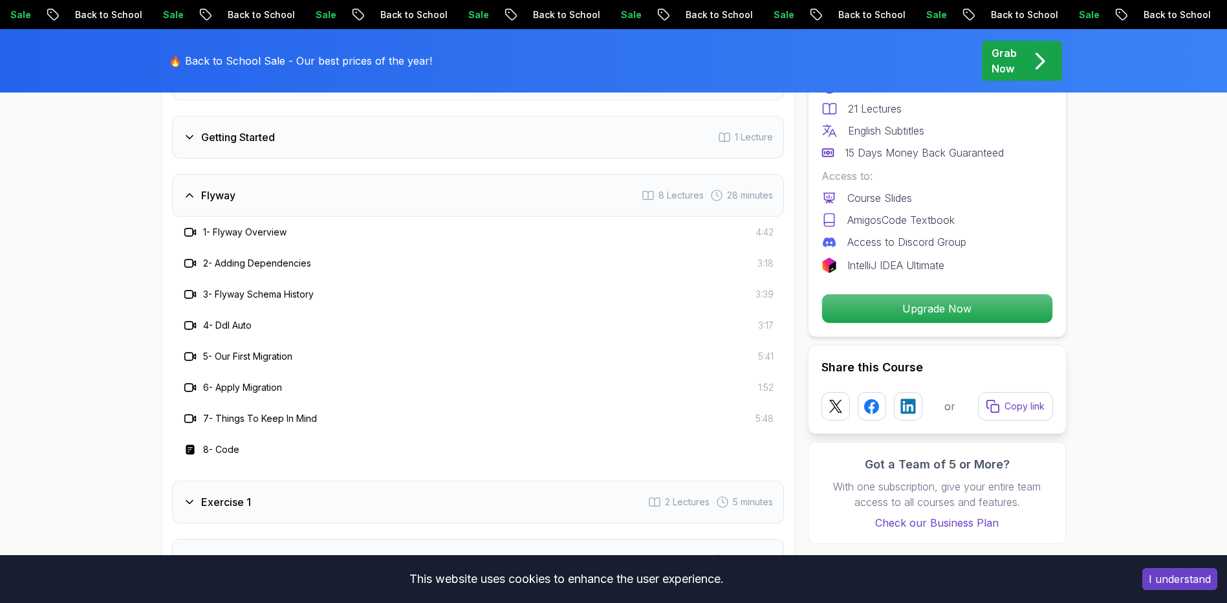
click at [186, 200] on icon at bounding box center [189, 195] width 13 height 13
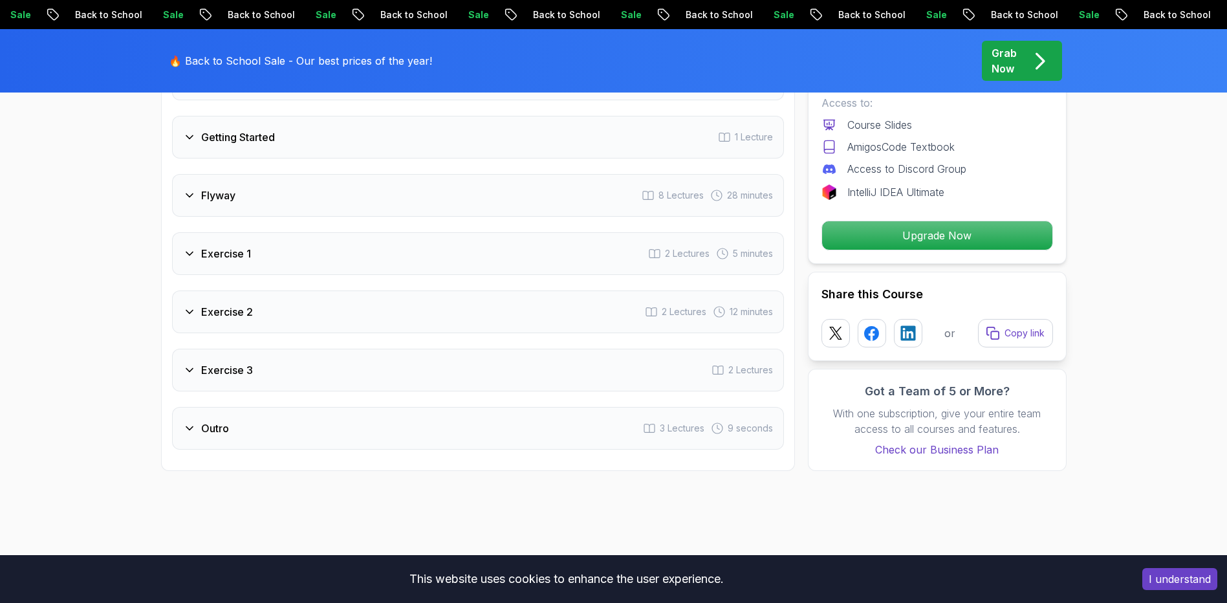
click at [190, 140] on icon at bounding box center [189, 137] width 13 height 13
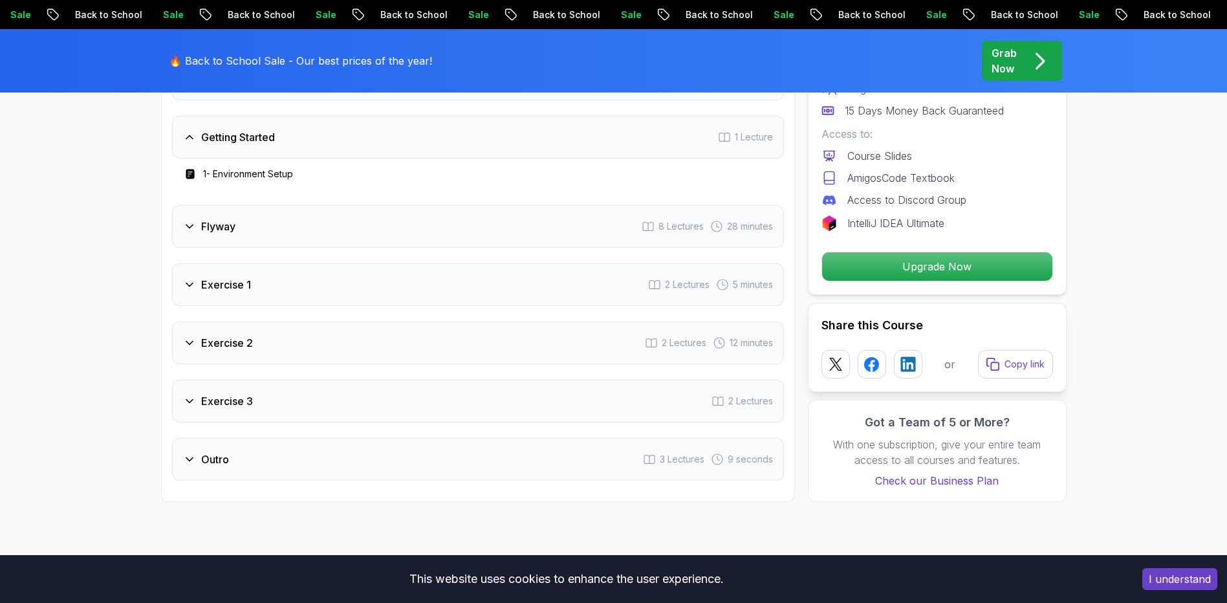
click at [191, 138] on icon at bounding box center [189, 137] width 13 height 13
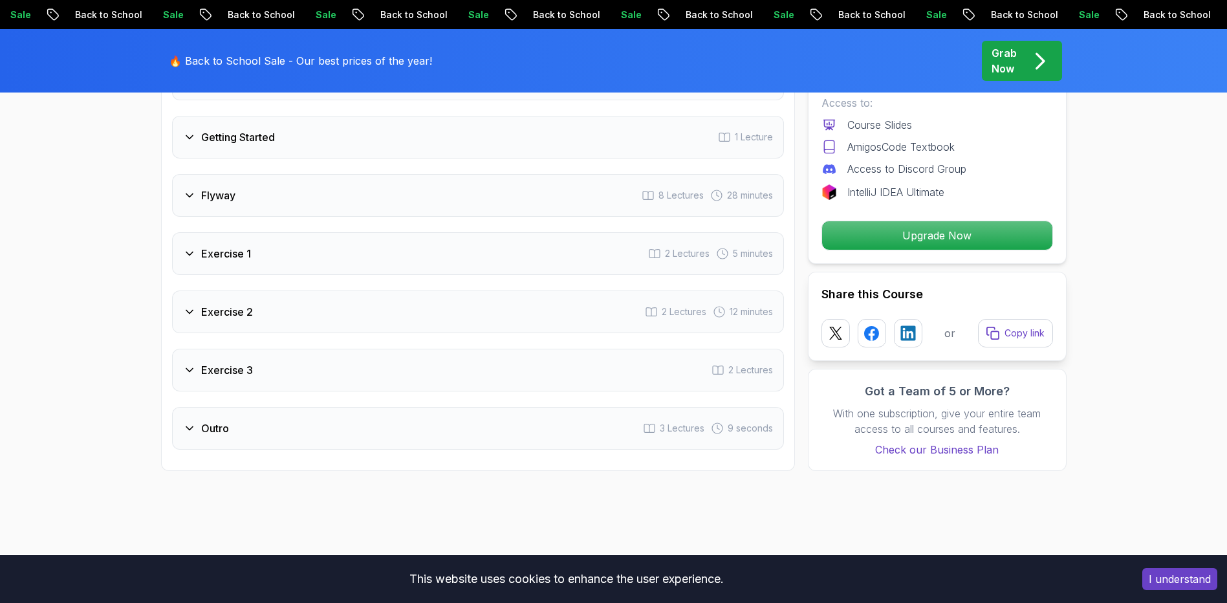
click at [191, 315] on icon at bounding box center [189, 311] width 13 height 13
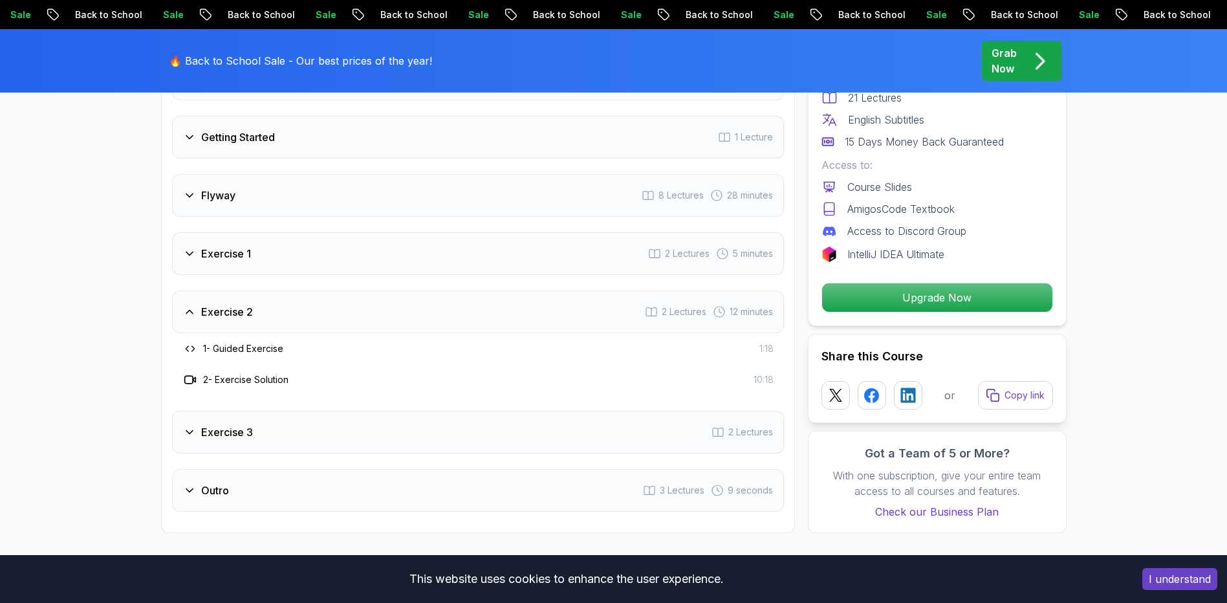
click at [191, 315] on icon at bounding box center [189, 311] width 13 height 13
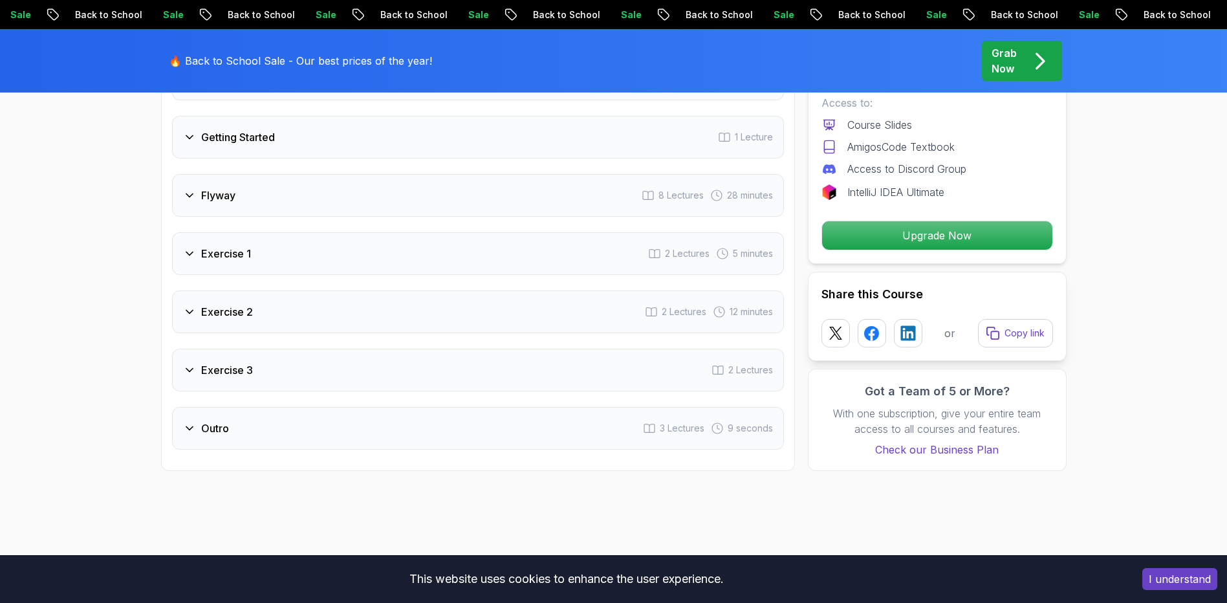
click at [188, 373] on icon at bounding box center [189, 370] width 13 height 13
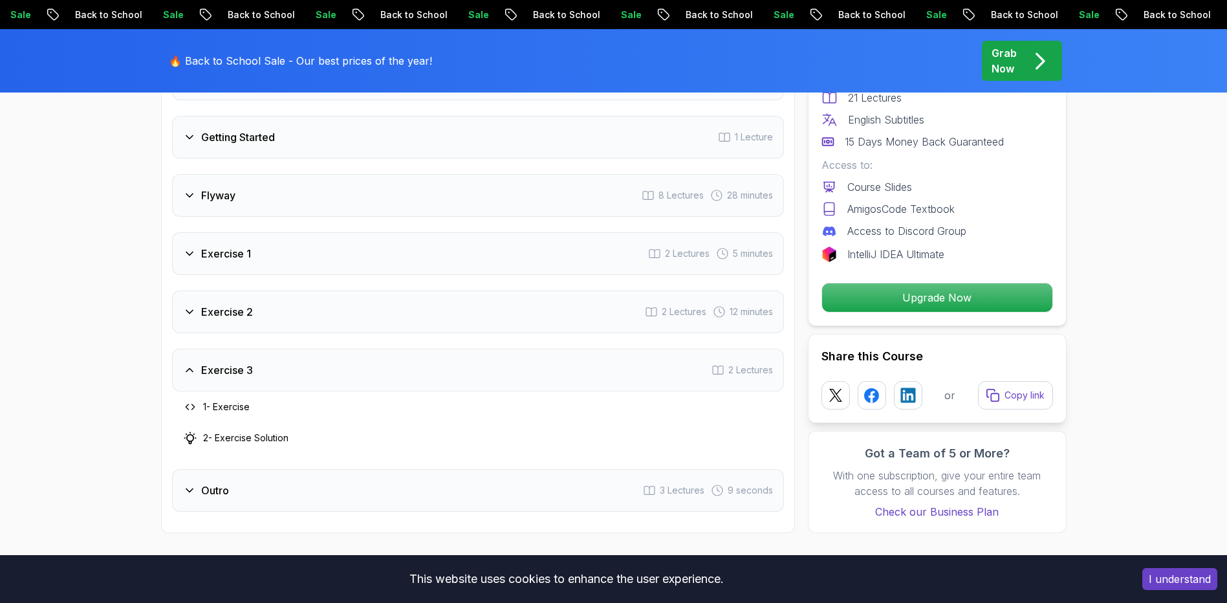
click at [188, 373] on icon at bounding box center [189, 370] width 13 height 13
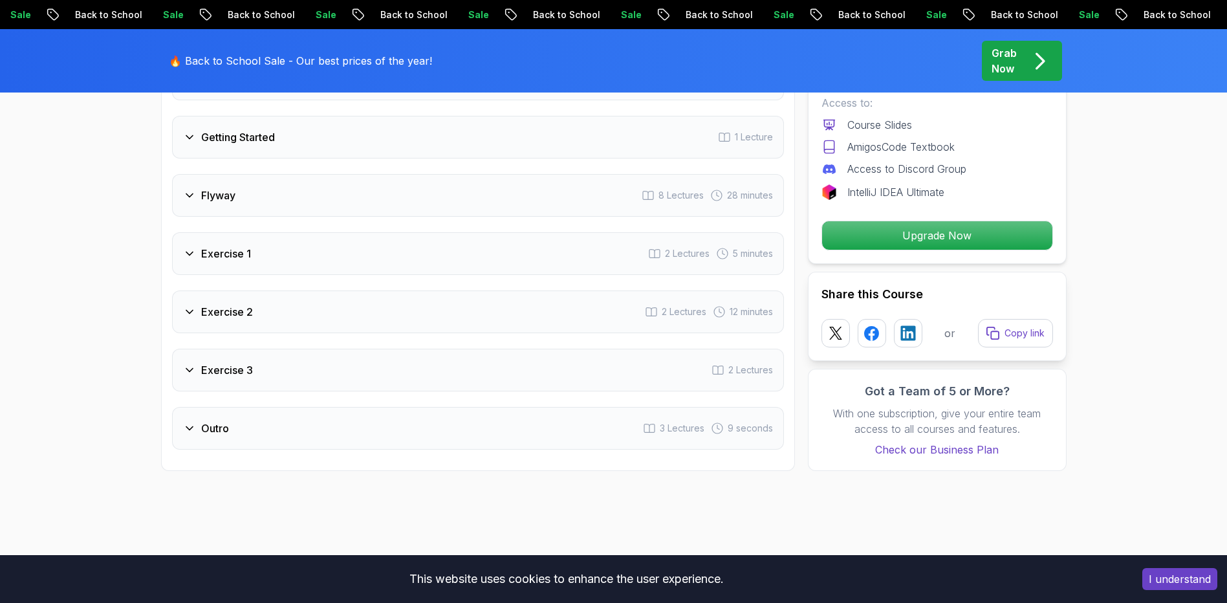
click at [190, 426] on icon at bounding box center [189, 428] width 13 height 13
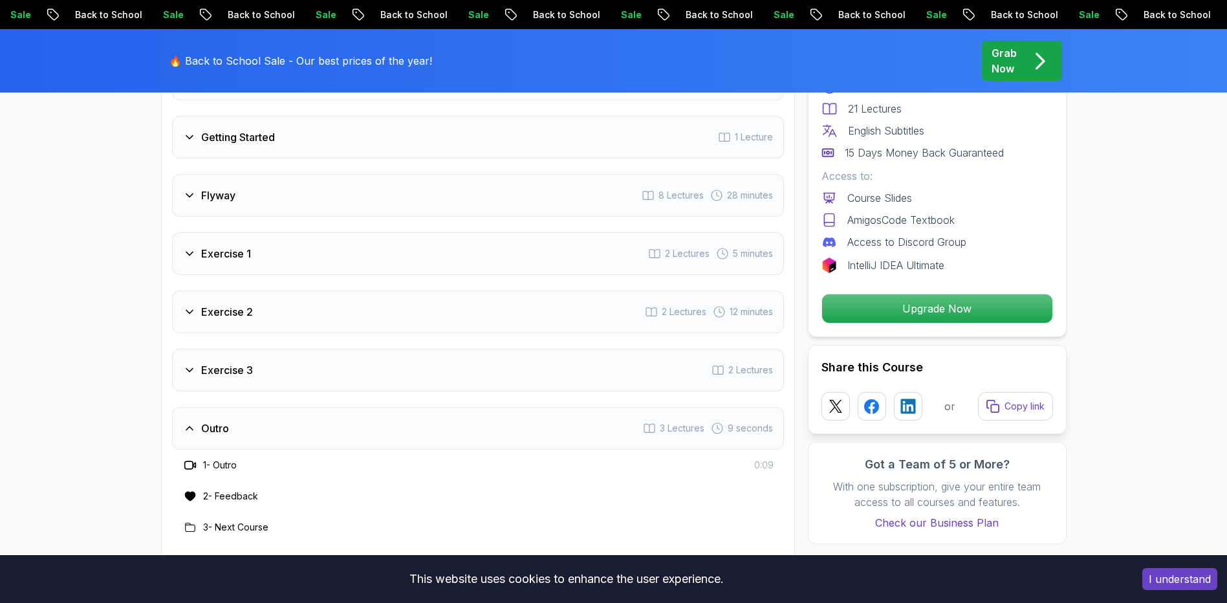
click at [190, 426] on icon at bounding box center [189, 428] width 13 height 13
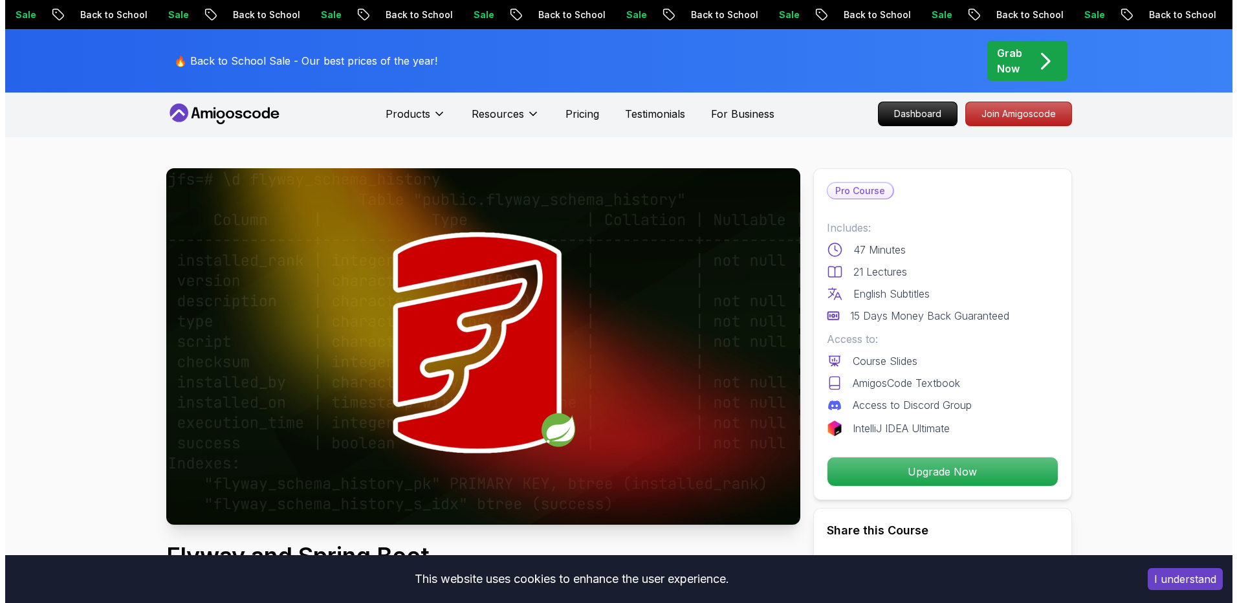
scroll to position [0, 0]
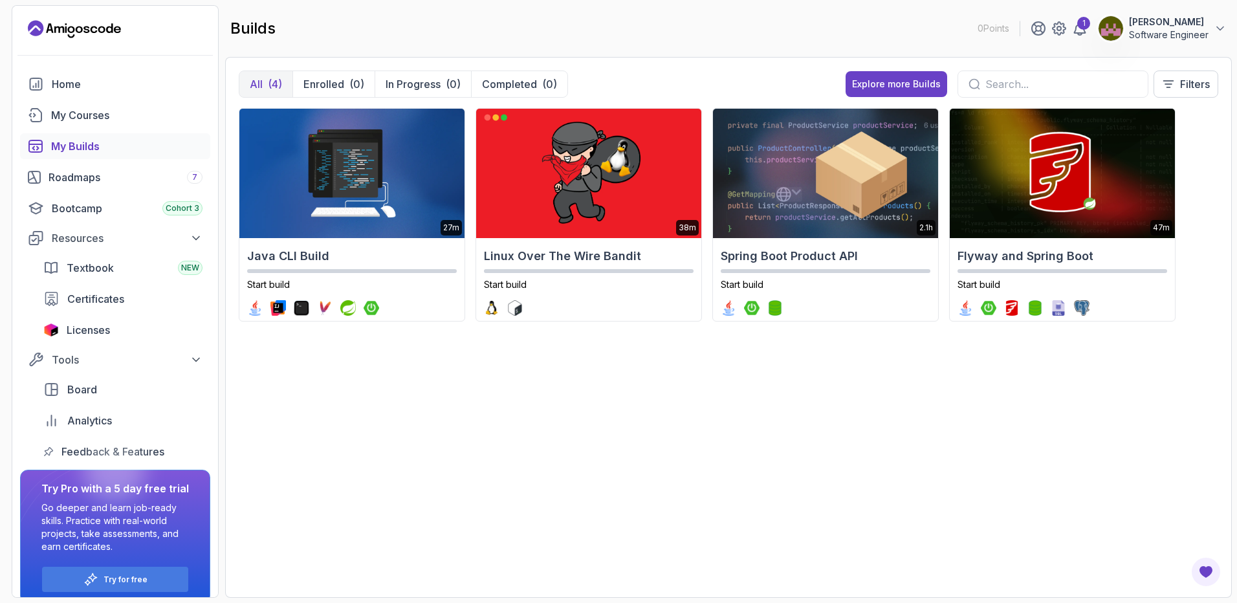
click at [1230, 67] on div "All (4) Enrolled (0) In Progress (0) Completed (0) Explore more Builds Filters …" at bounding box center [728, 327] width 1007 height 541
click at [1082, 27] on div "1" at bounding box center [1083, 23] width 13 height 13
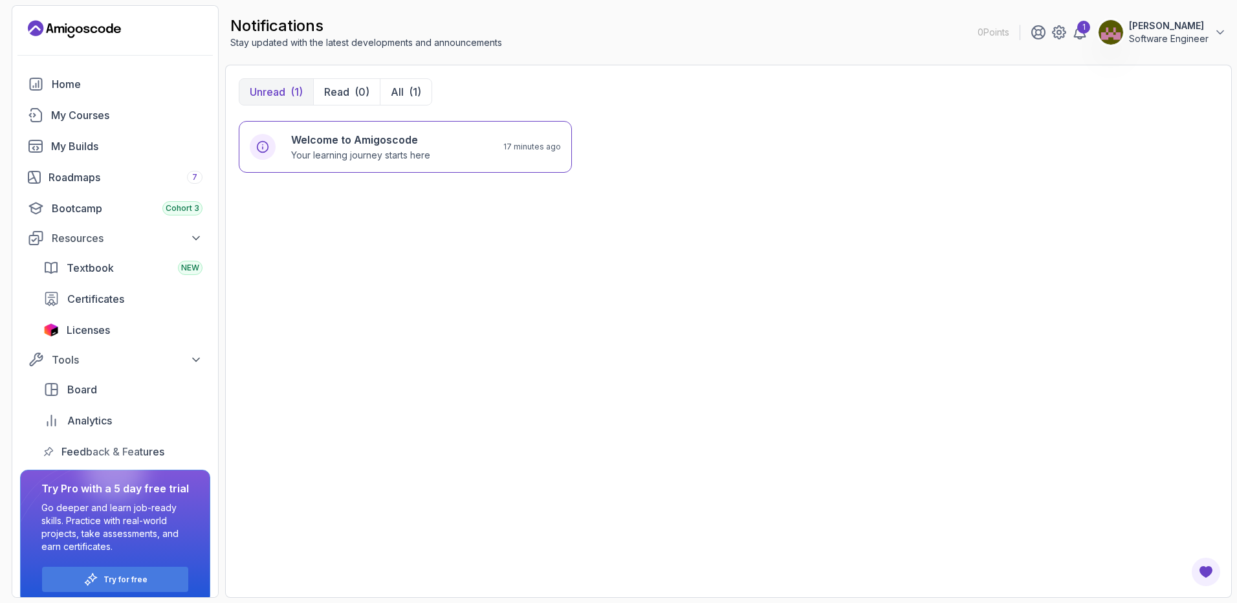
click at [1181, 35] on p "Software Engineer" at bounding box center [1169, 38] width 80 height 13
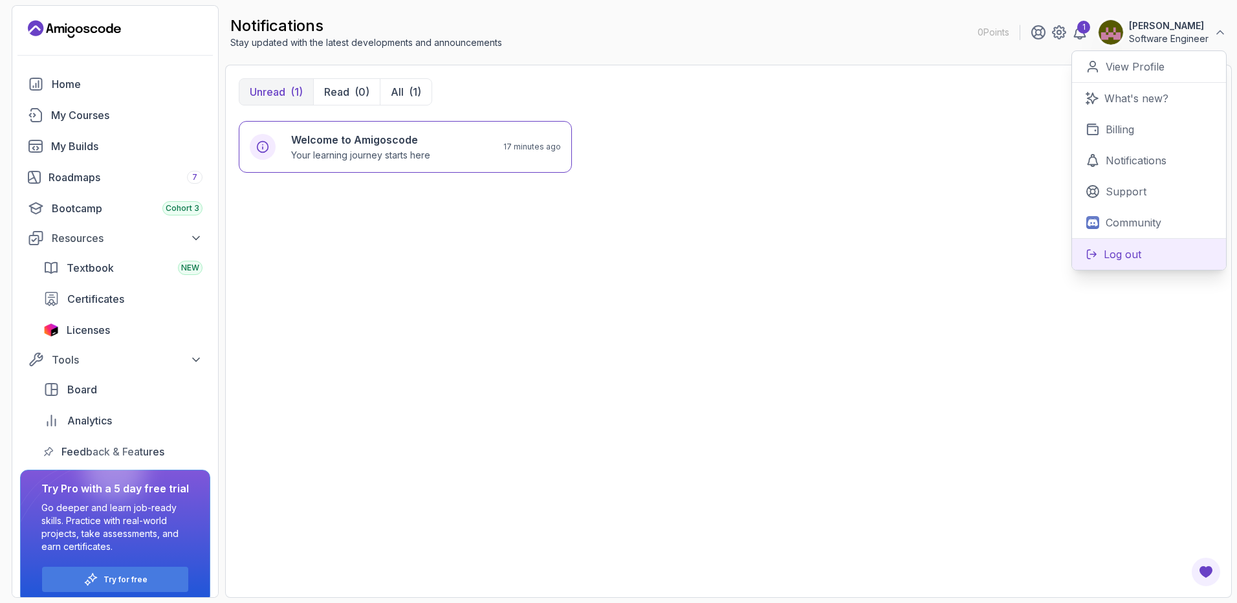
click at [1117, 253] on p "Log out" at bounding box center [1123, 254] width 38 height 16
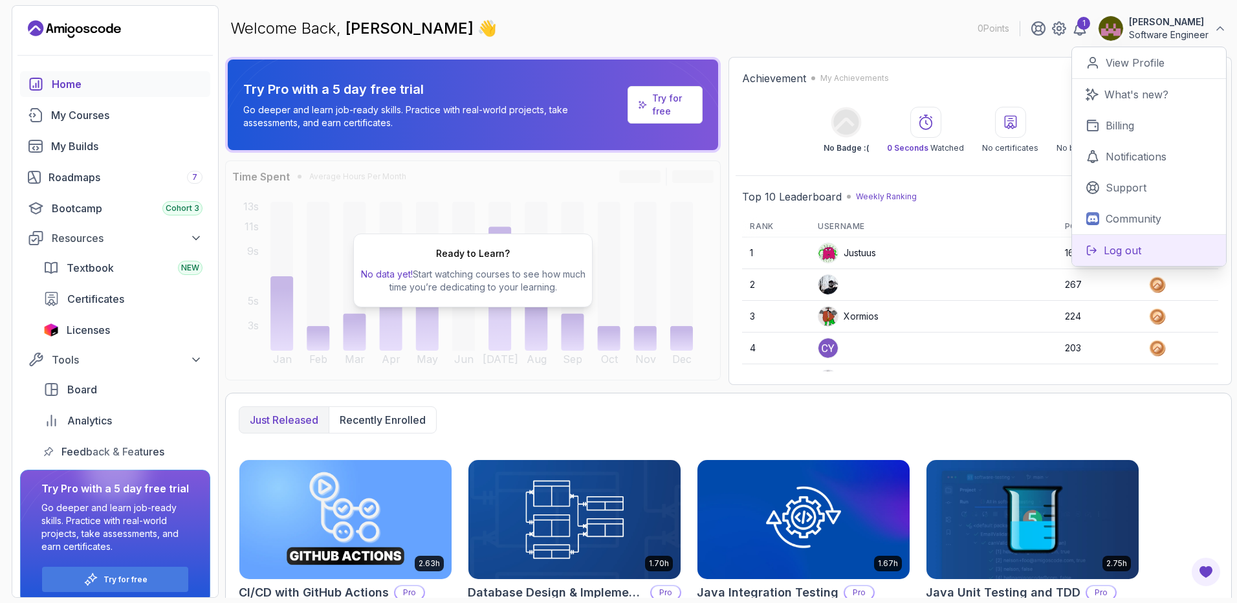
click at [1126, 250] on p "Log out" at bounding box center [1123, 251] width 38 height 16
click at [1175, 34] on p "Software Engineer" at bounding box center [1169, 34] width 80 height 13
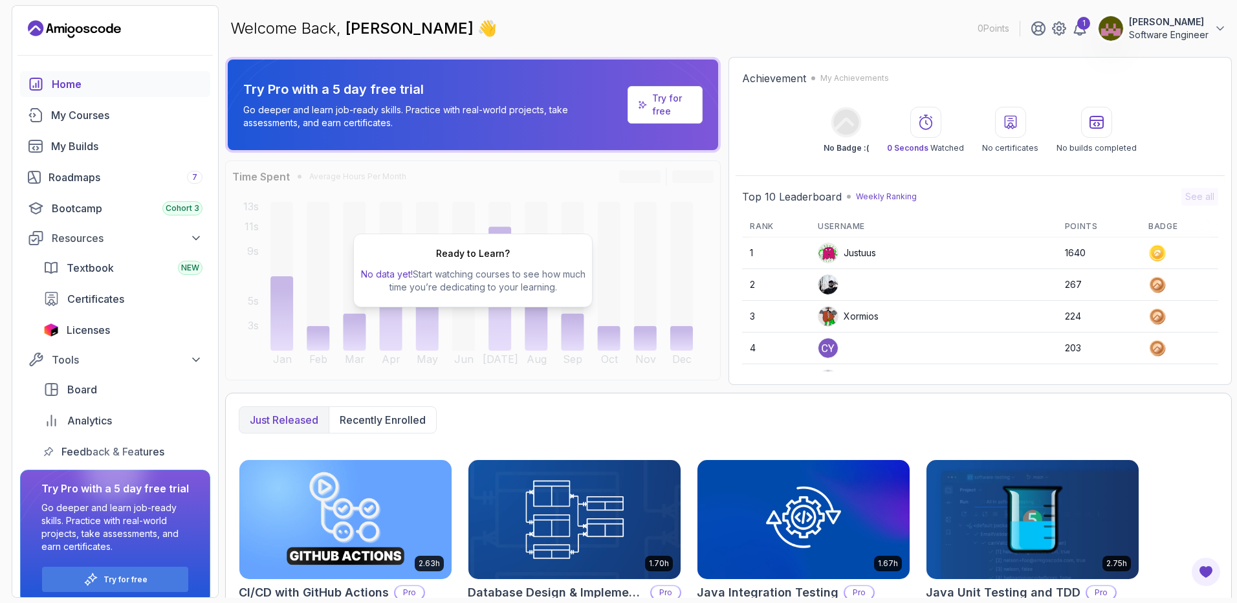
click at [1215, 20] on button "Anwar Jesus Software Engineer" at bounding box center [1162, 29] width 129 height 26
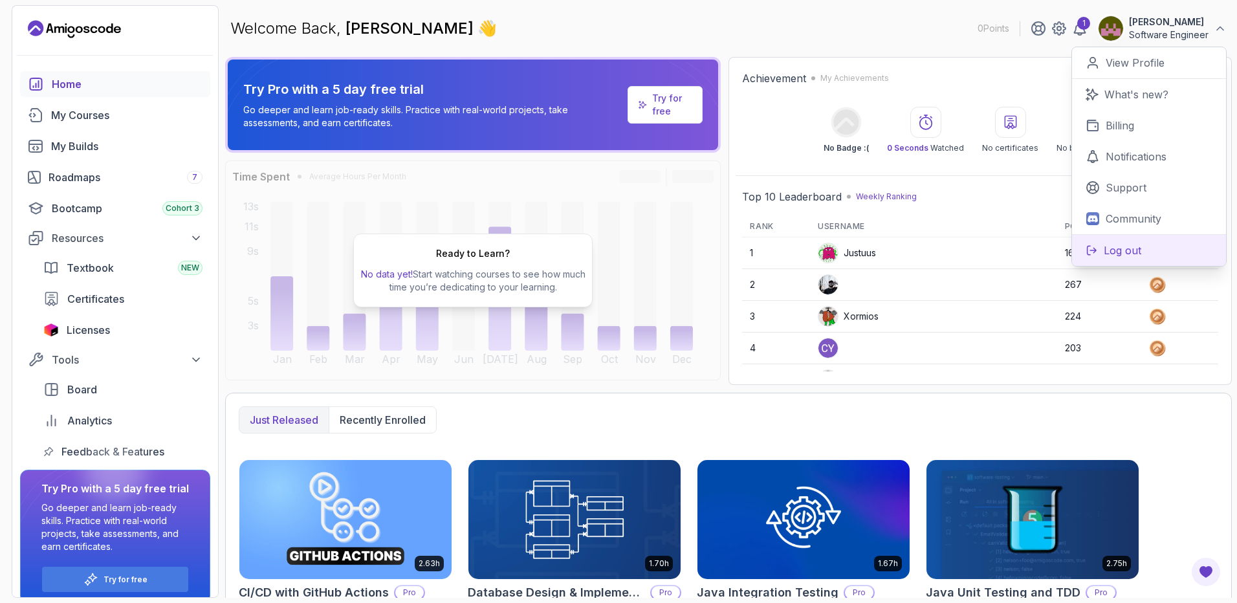
click at [1110, 251] on p "Log out" at bounding box center [1123, 251] width 38 height 16
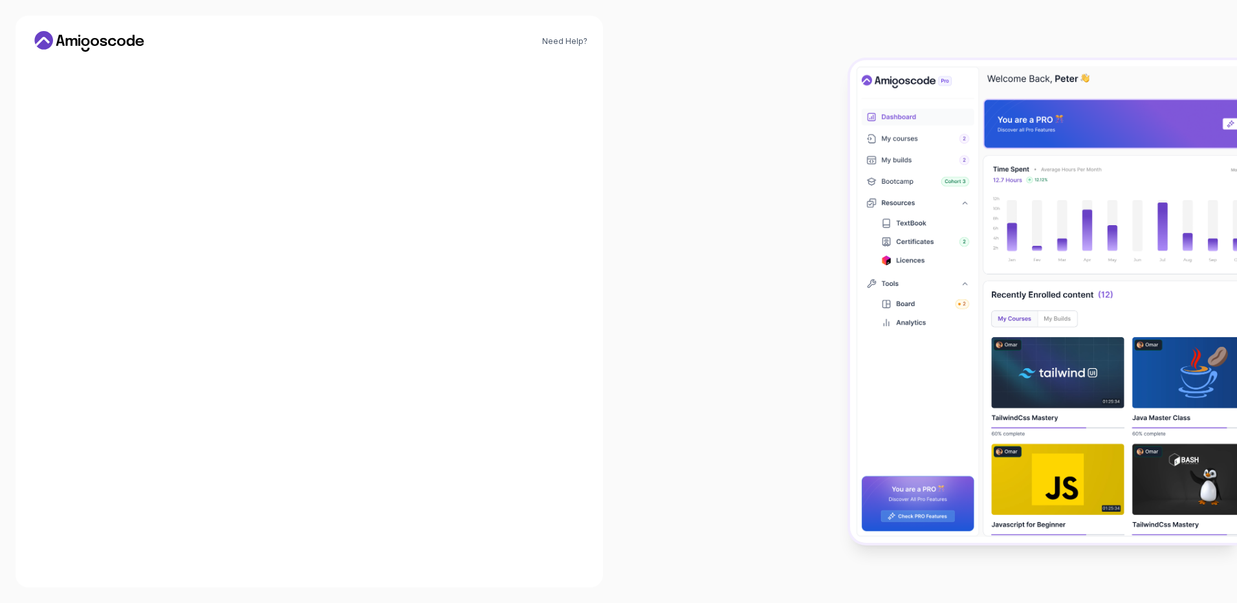
click at [1109, 251] on img at bounding box center [1043, 301] width 387 height 483
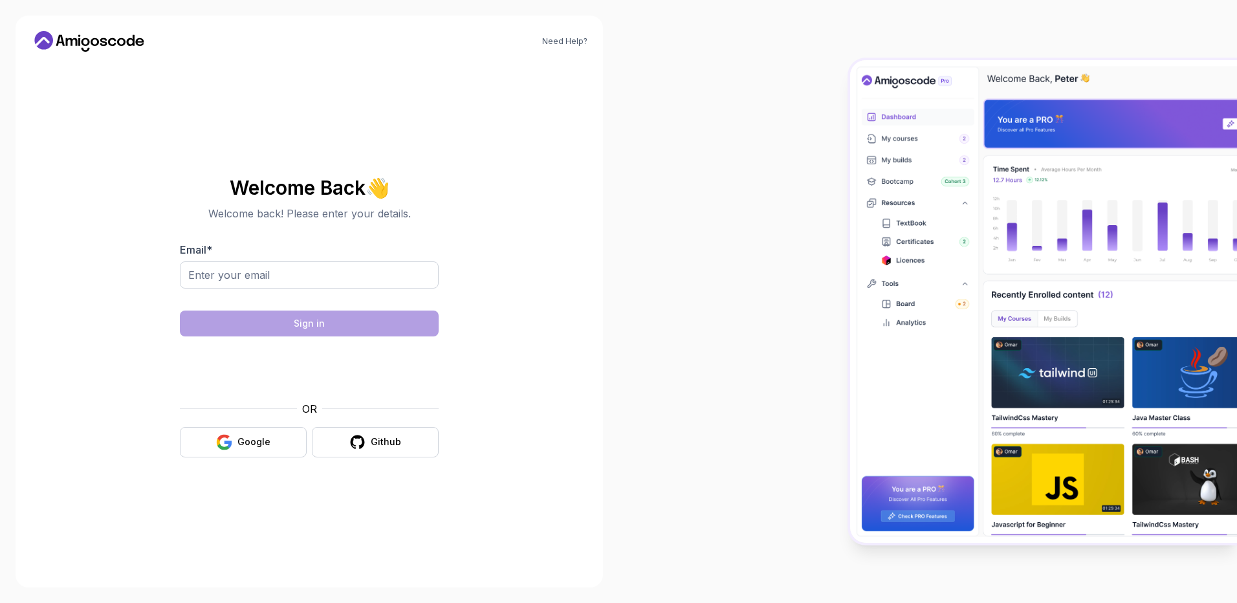
click at [1109, 251] on img at bounding box center [1043, 301] width 387 height 483
click at [787, 232] on div at bounding box center [927, 301] width 618 height 603
click at [353, 269] on input "Email *" at bounding box center [309, 274] width 259 height 27
type input "aj.aguilar.reyes@gmail.com"
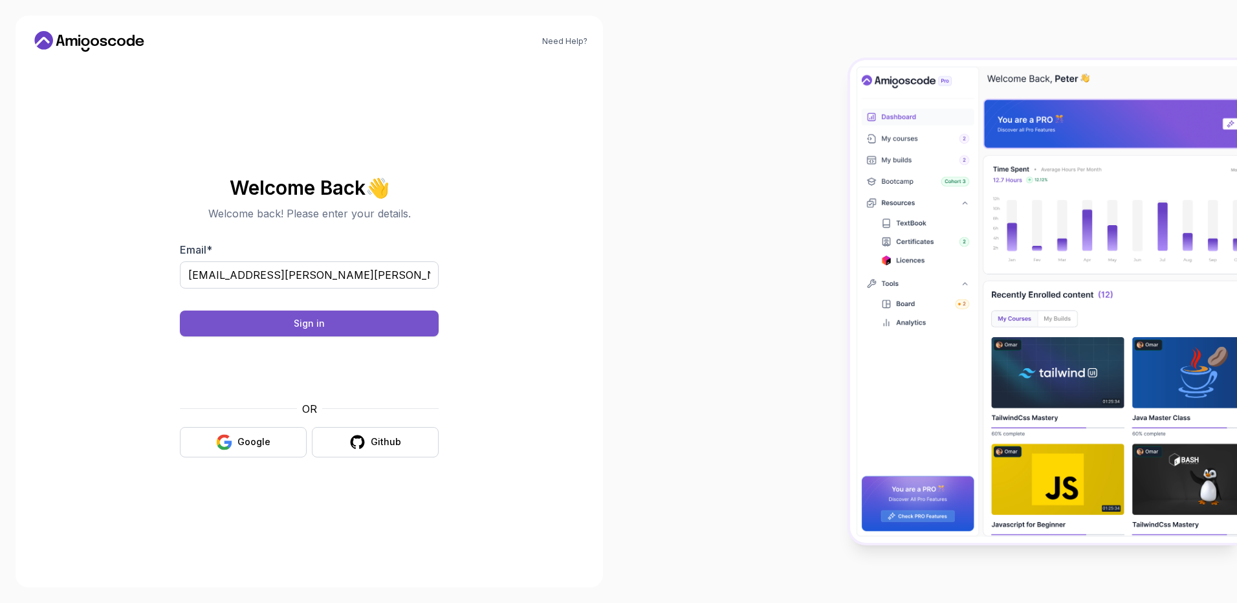
click at [372, 324] on button "Sign in" at bounding box center [309, 323] width 259 height 26
